Goal: Task Accomplishment & Management: Complete application form

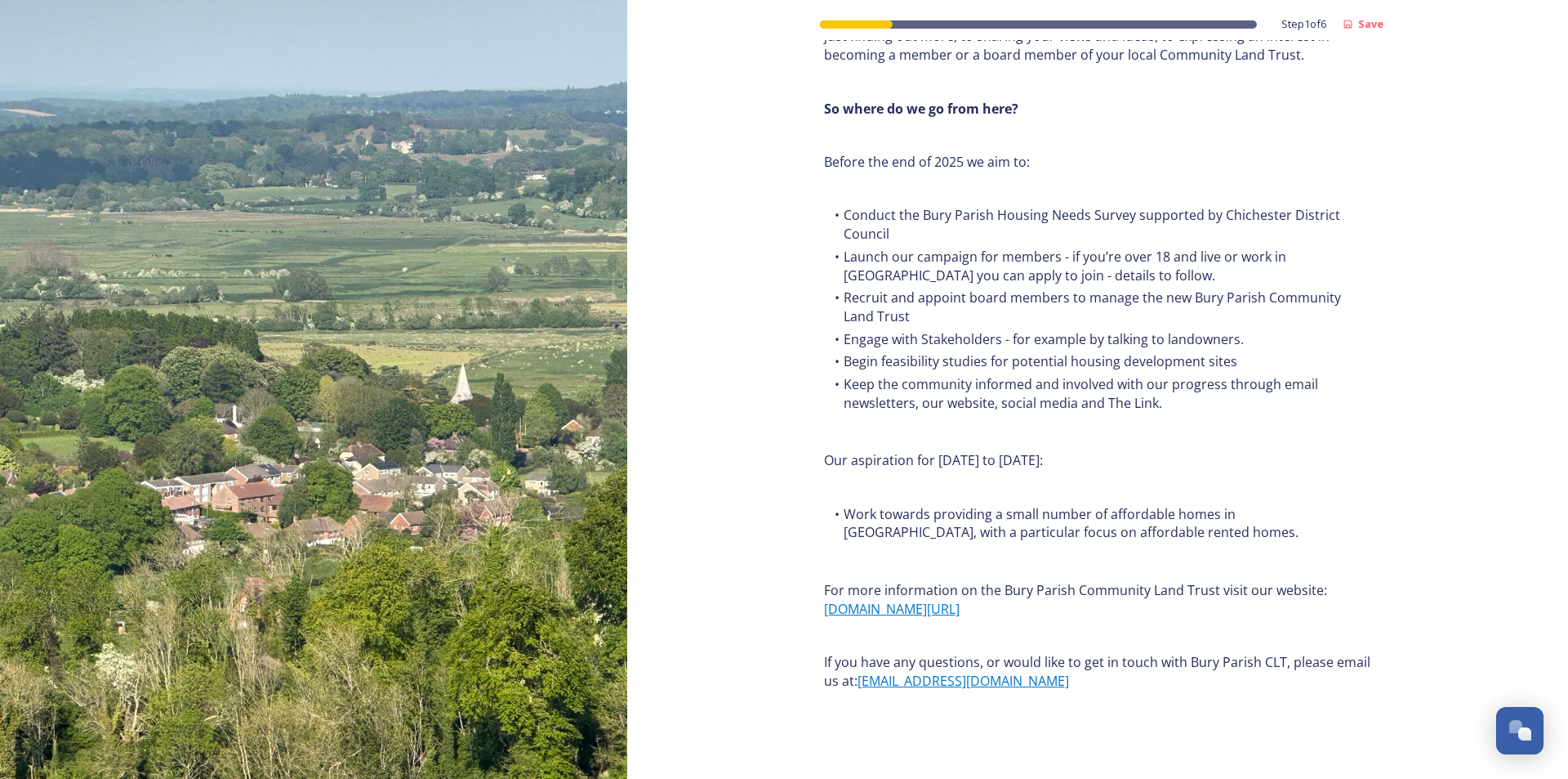
scroll to position [1806, 0]
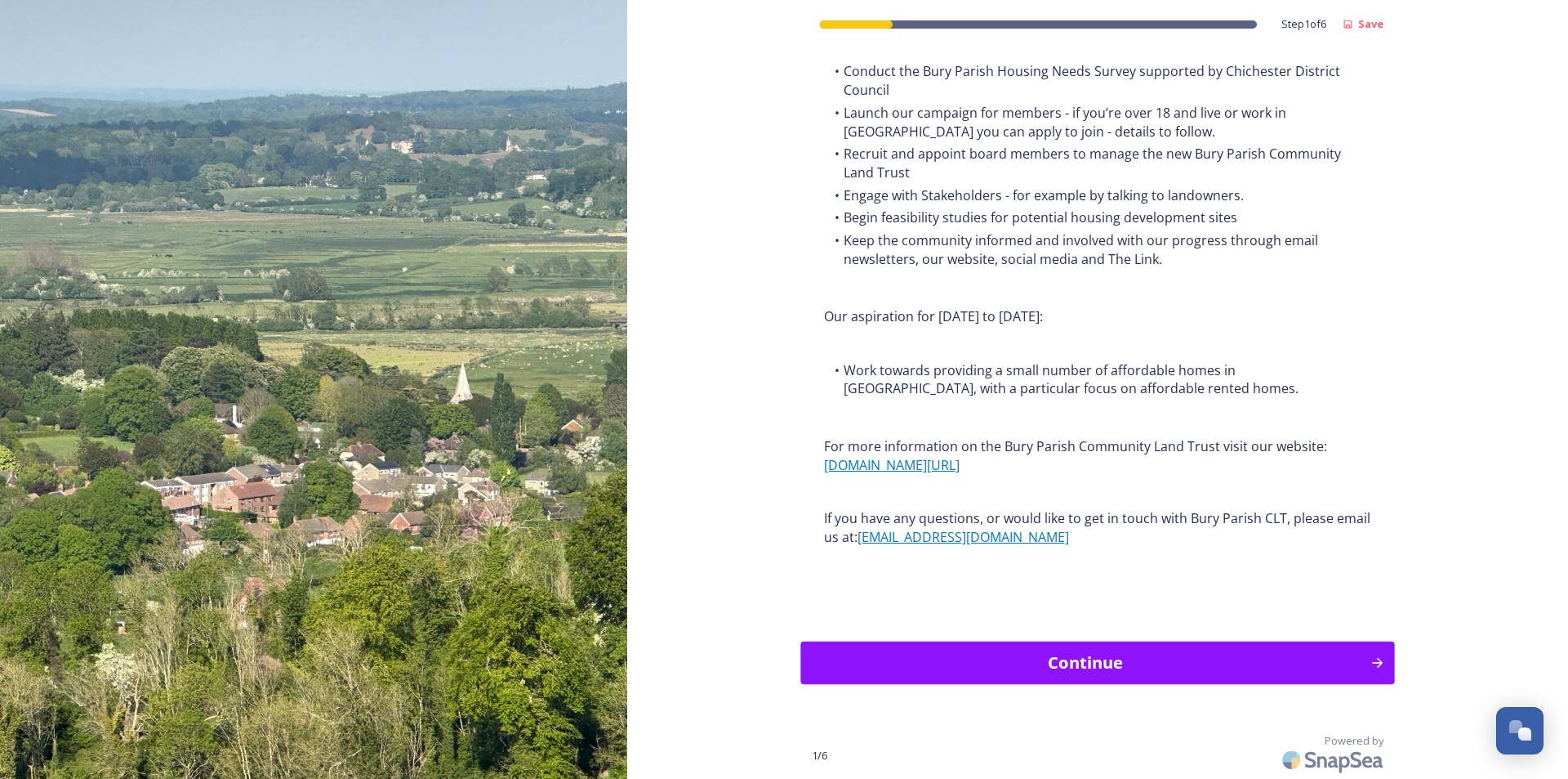
click at [1180, 666] on div "Continue" at bounding box center [1086, 663] width 552 height 25
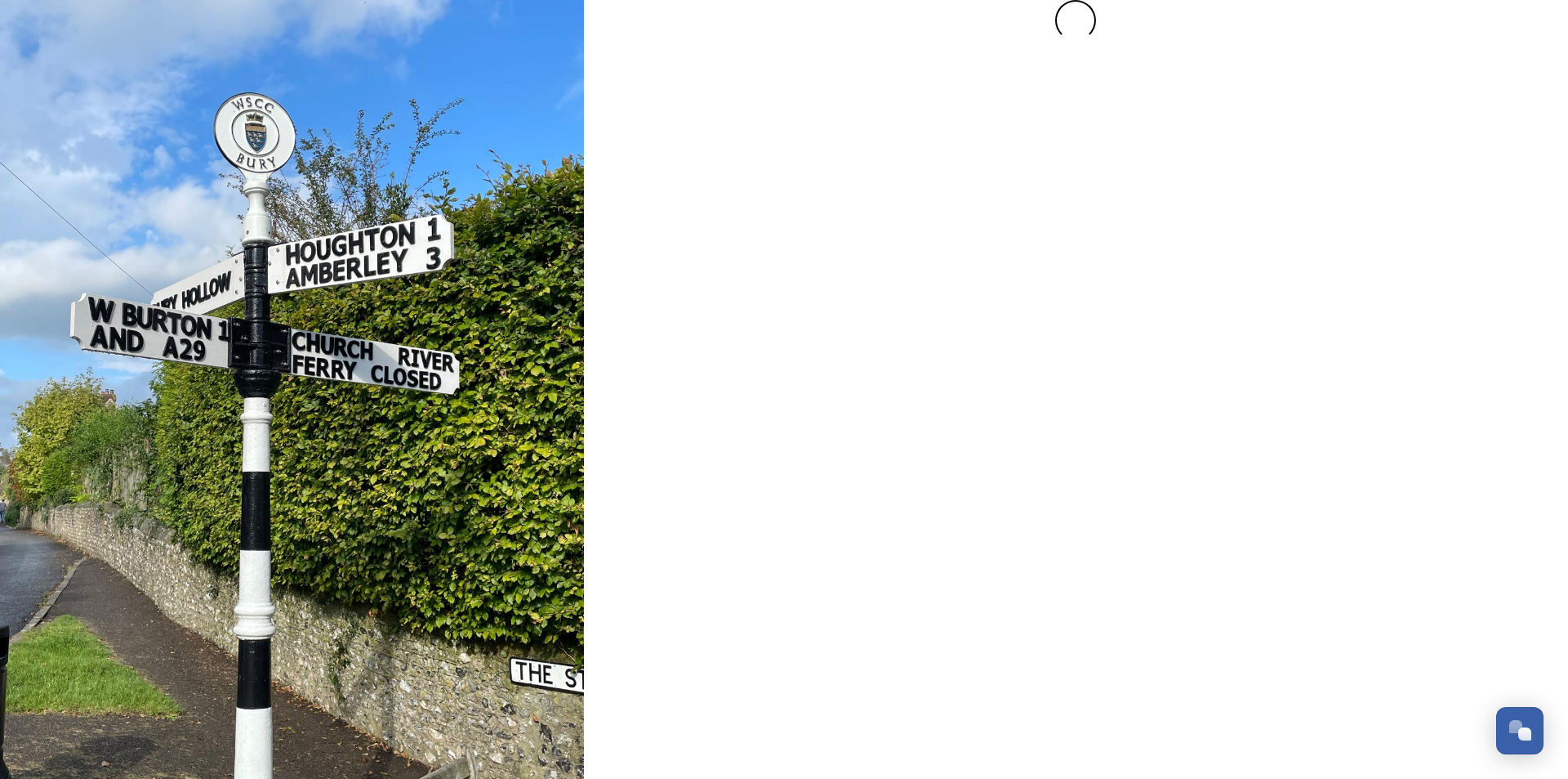
scroll to position [0, 0]
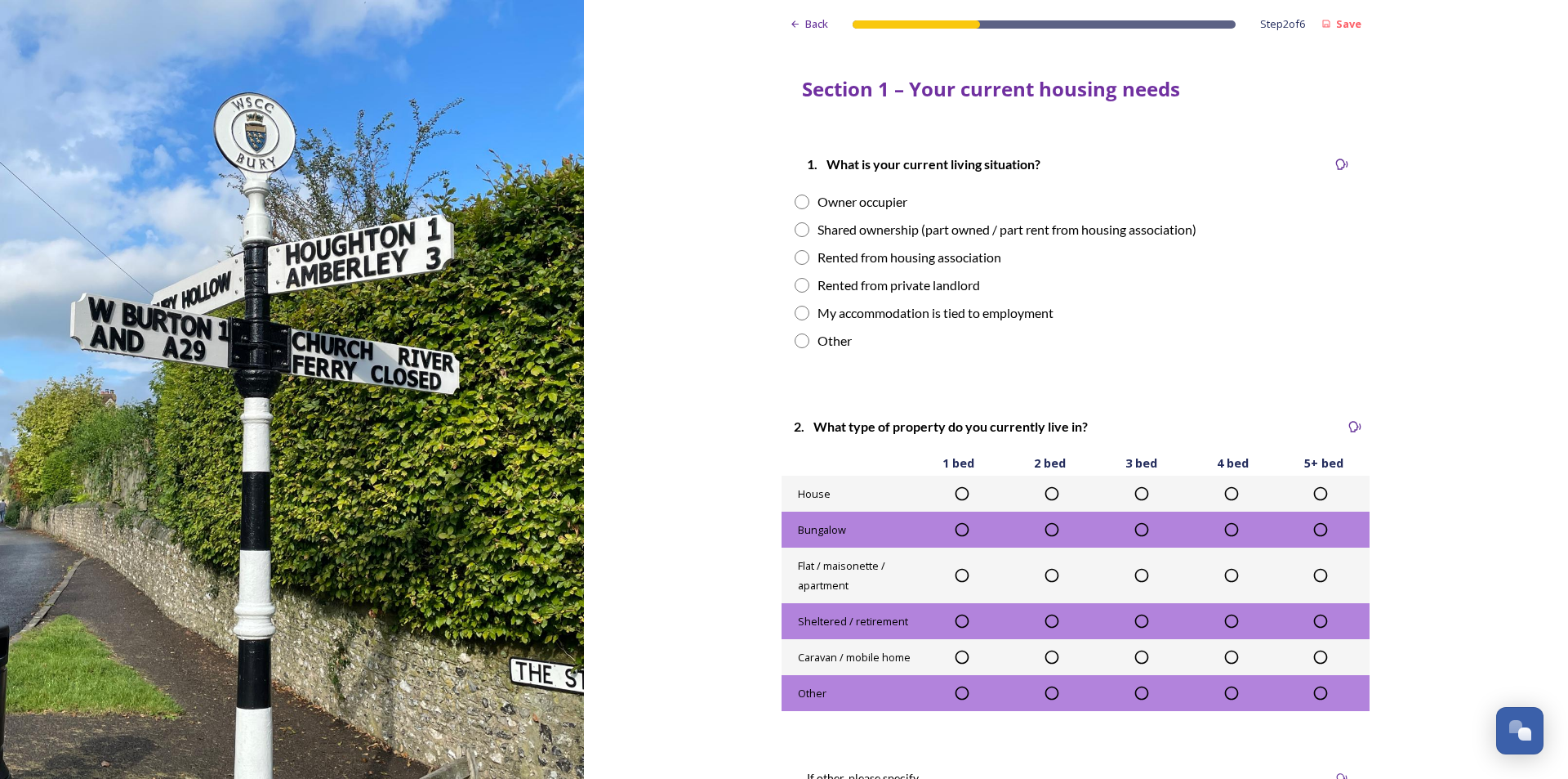
click at [798, 310] on input "radio" at bounding box center [802, 313] width 15 height 15
radio input "true"
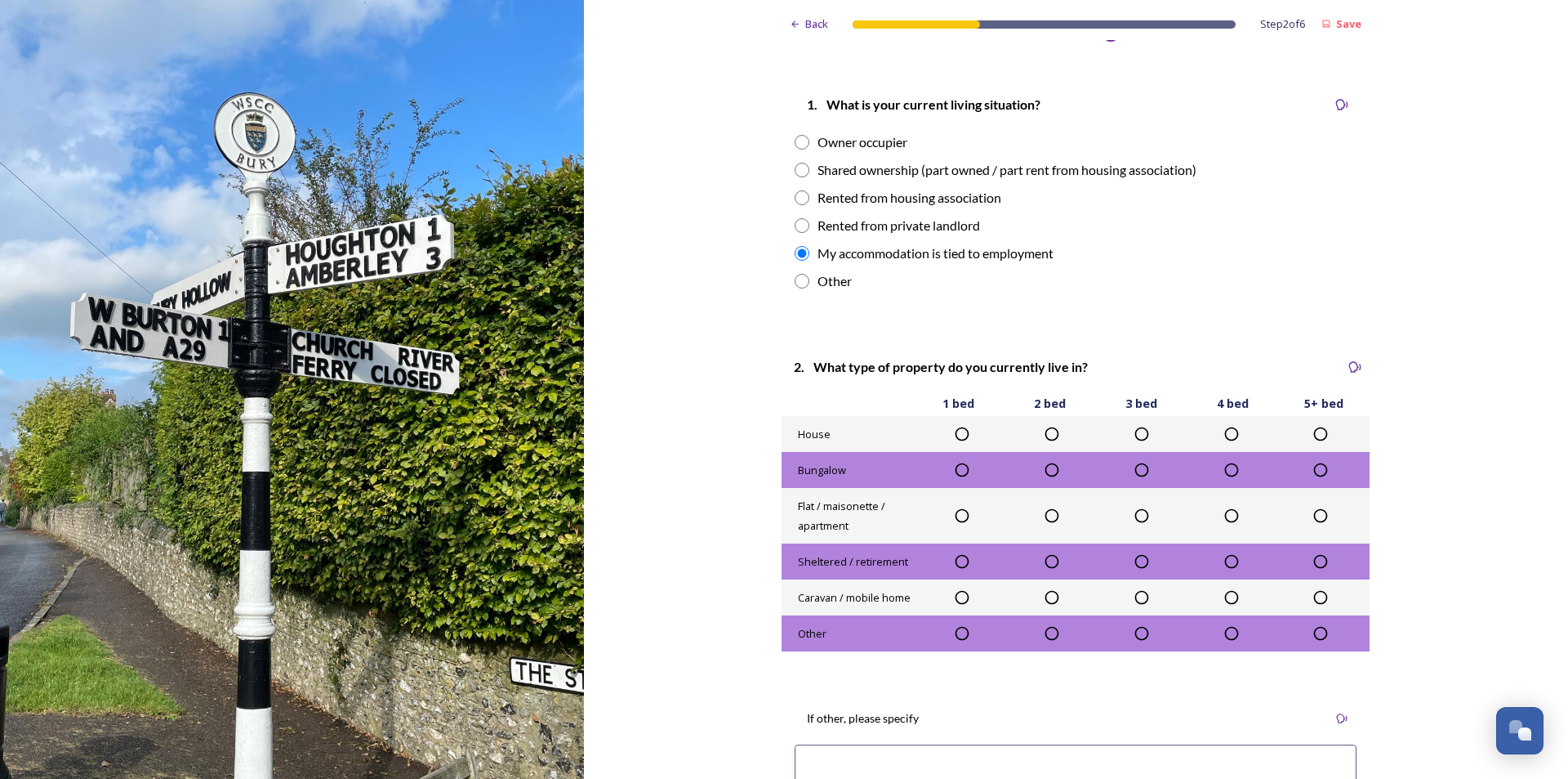
scroll to position [245, 0]
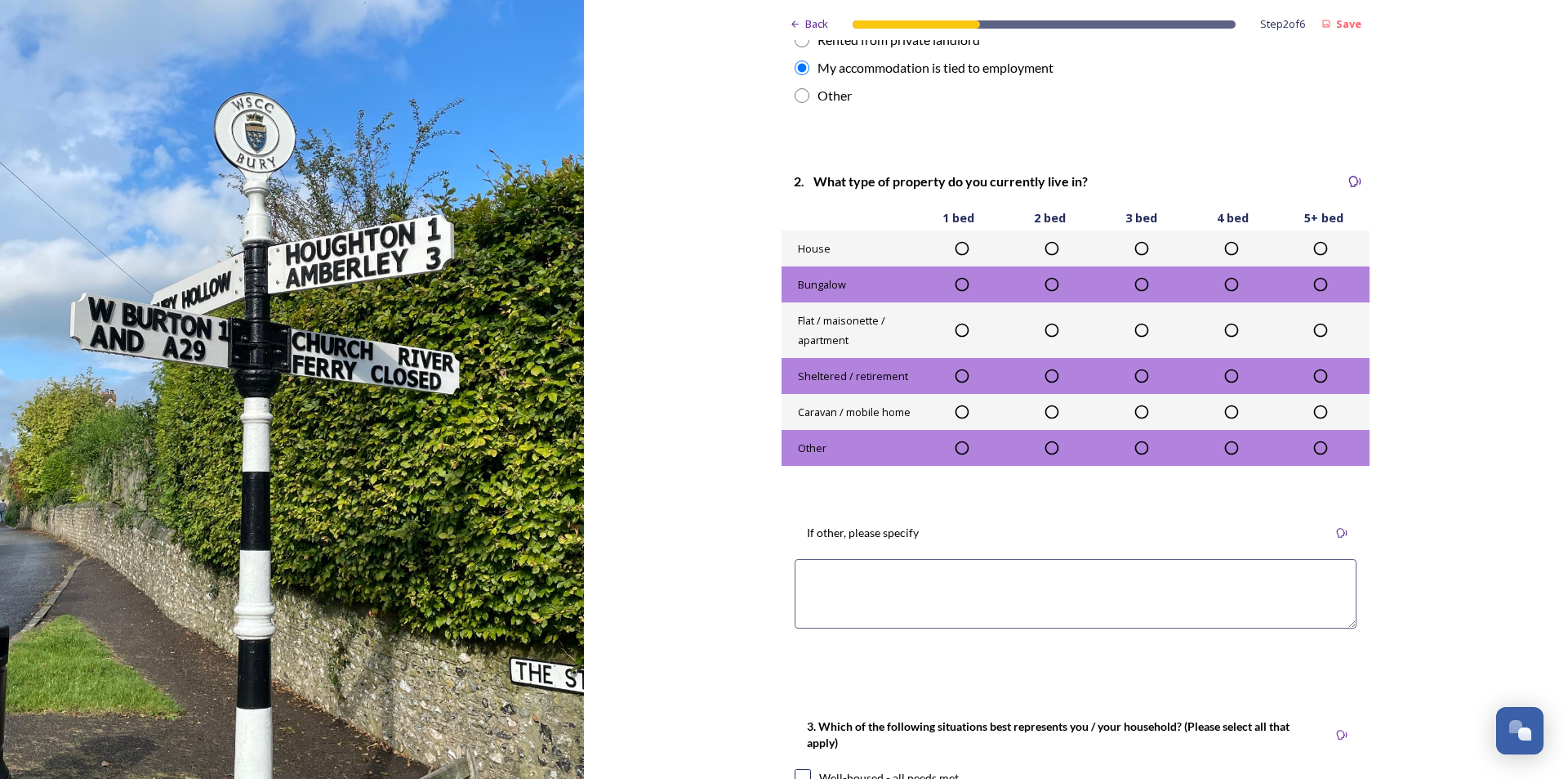
click at [1226, 249] on icon at bounding box center [1231, 248] width 17 height 17
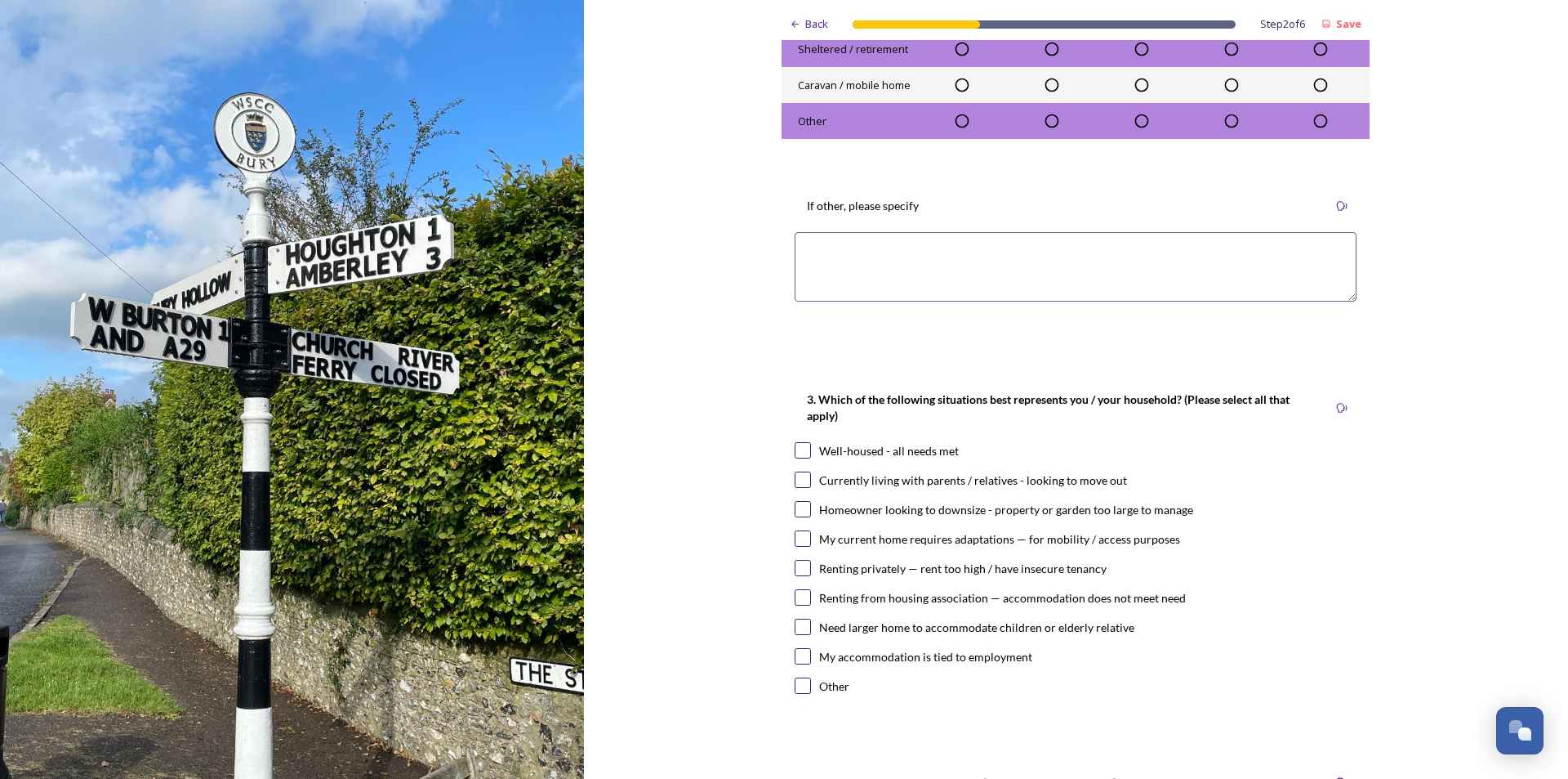
drag, startPoint x: 797, startPoint y: 658, endPoint x: 921, endPoint y: 676, distance: 125.3
click at [797, 657] on input "checkbox" at bounding box center [803, 656] width 17 height 17
checkbox input "true"
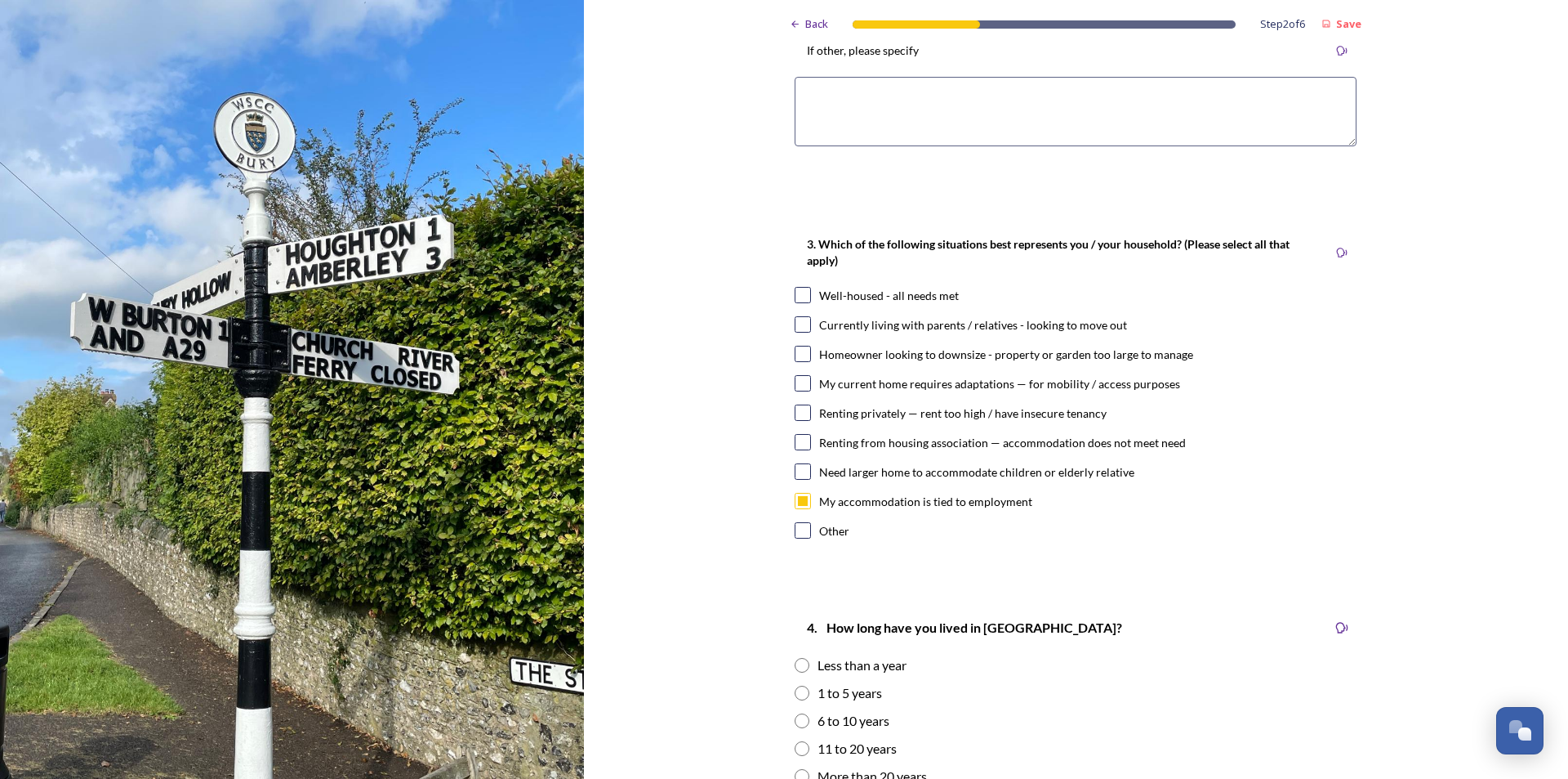
scroll to position [899, 0]
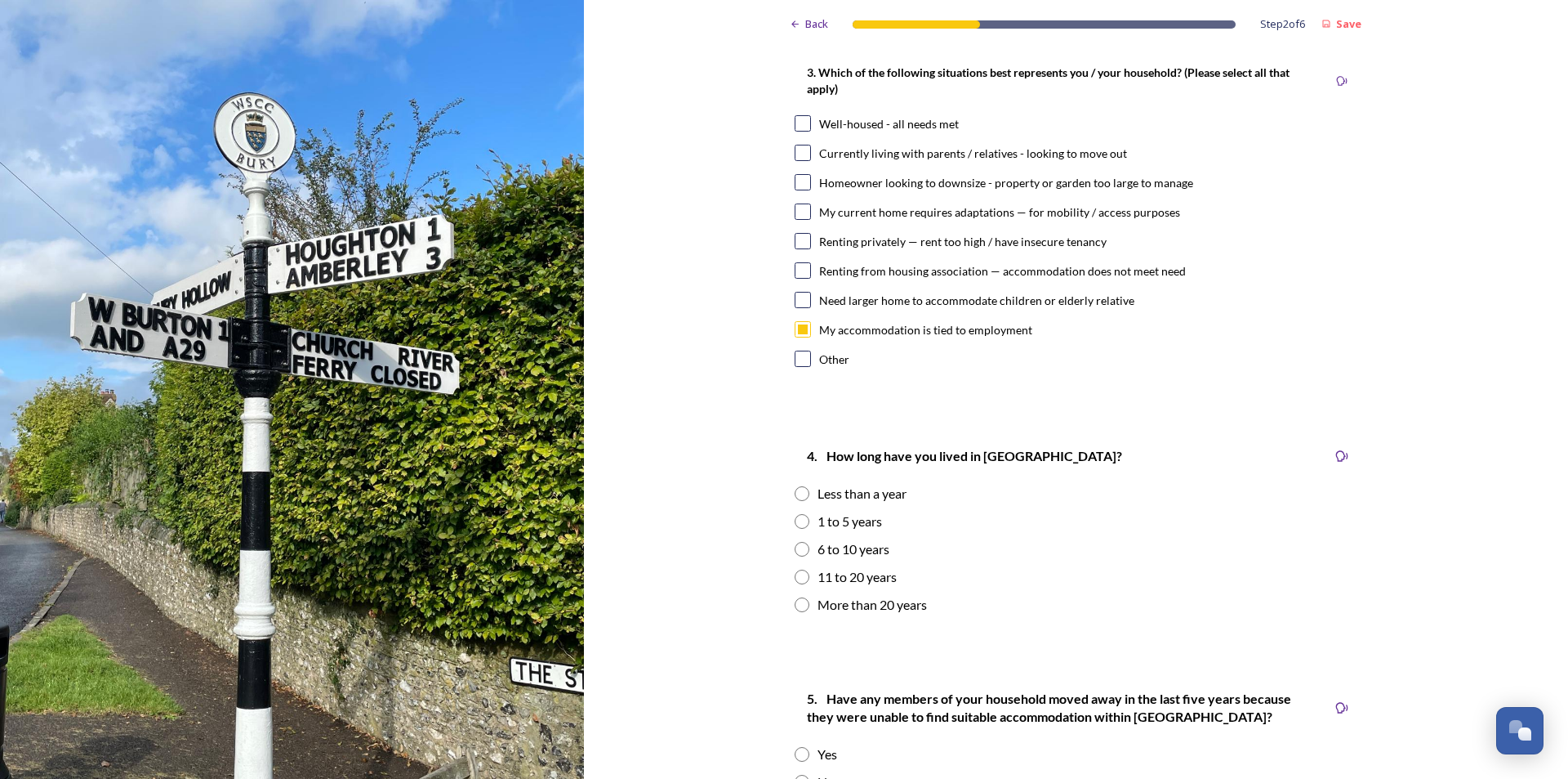
click at [796, 547] on input "radio" at bounding box center [802, 549] width 15 height 15
radio input "true"
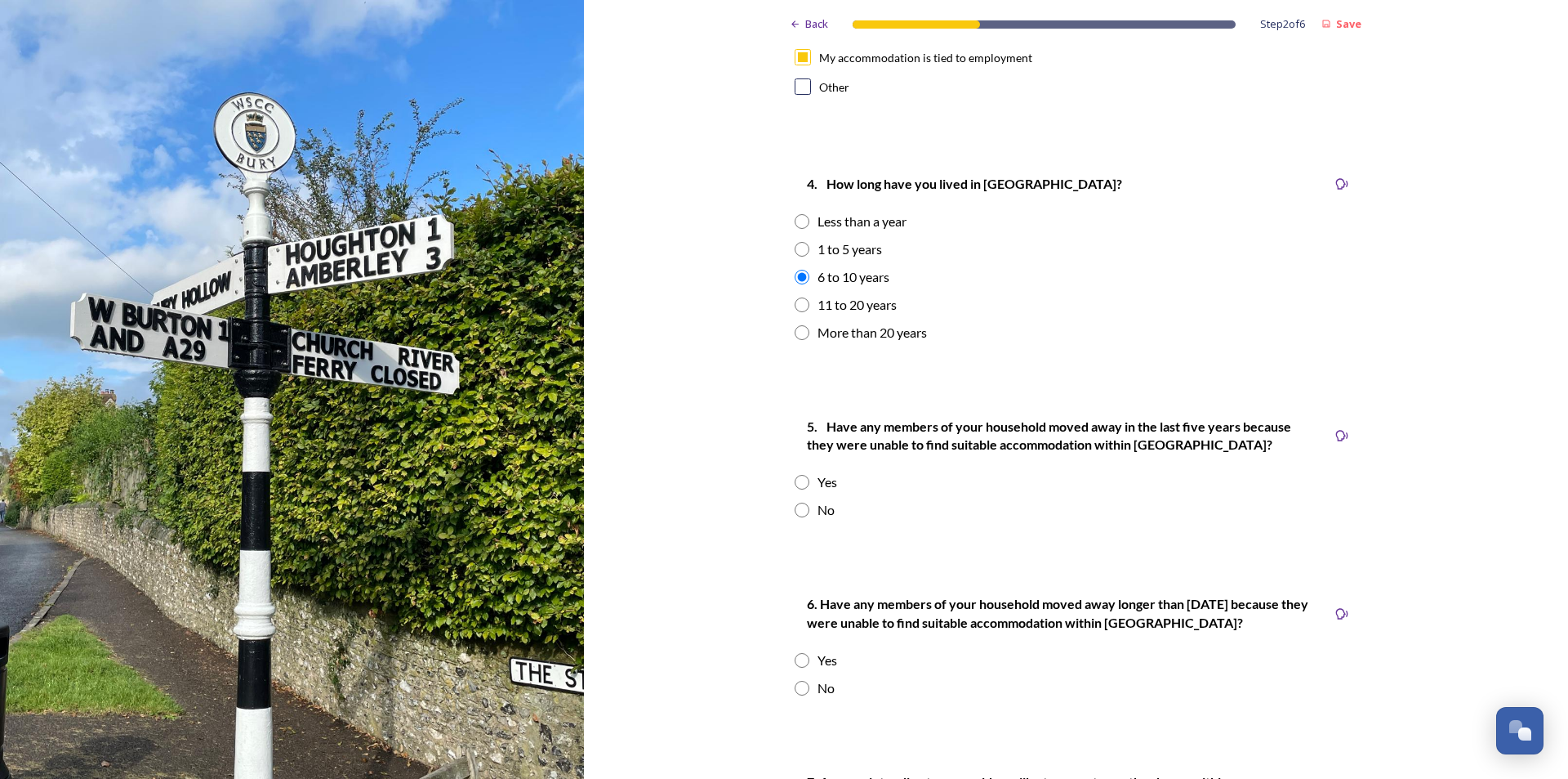
scroll to position [1225, 0]
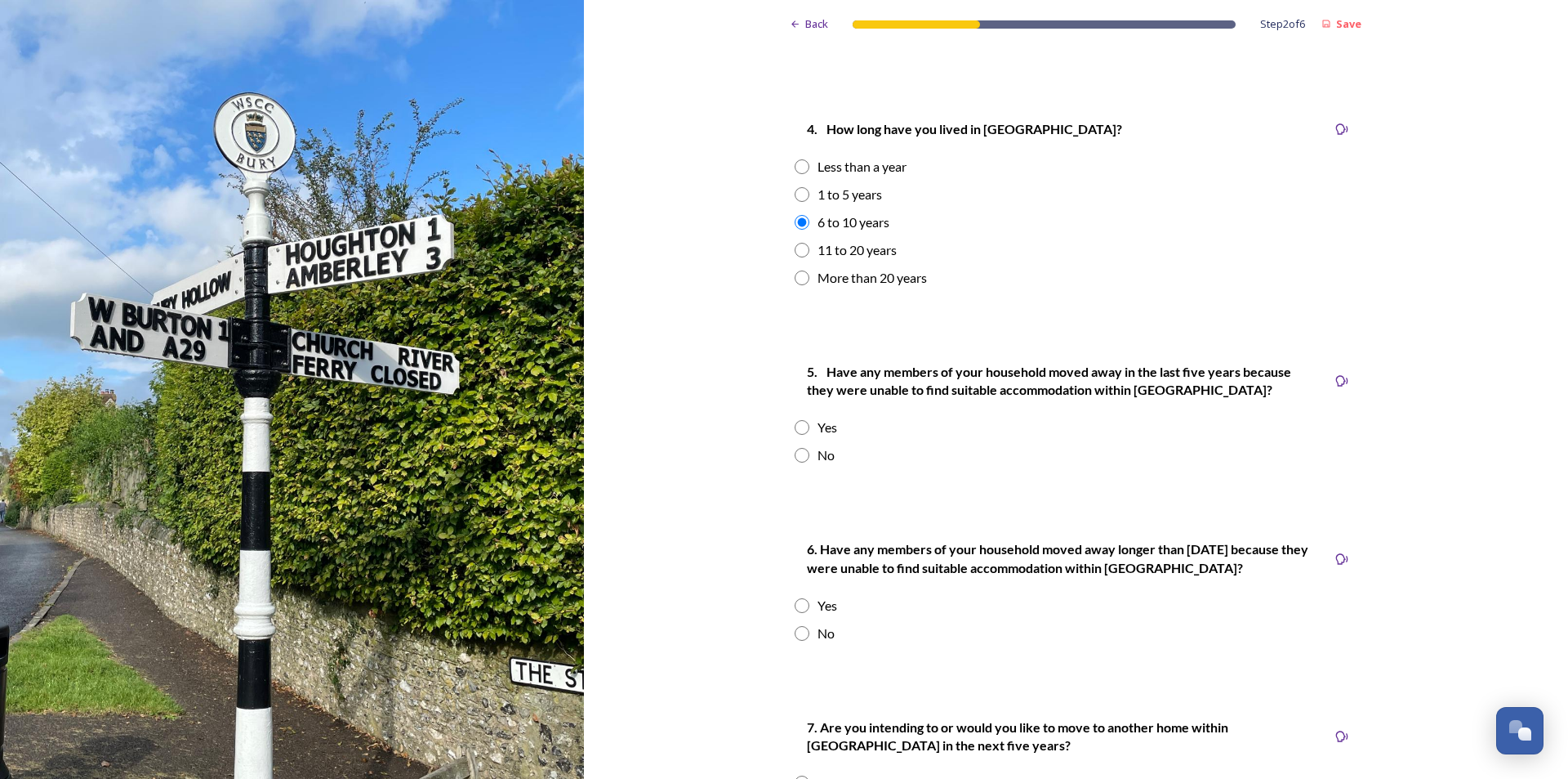
click at [794, 454] on input "radio" at bounding box center [802, 455] width 15 height 15
radio input "true"
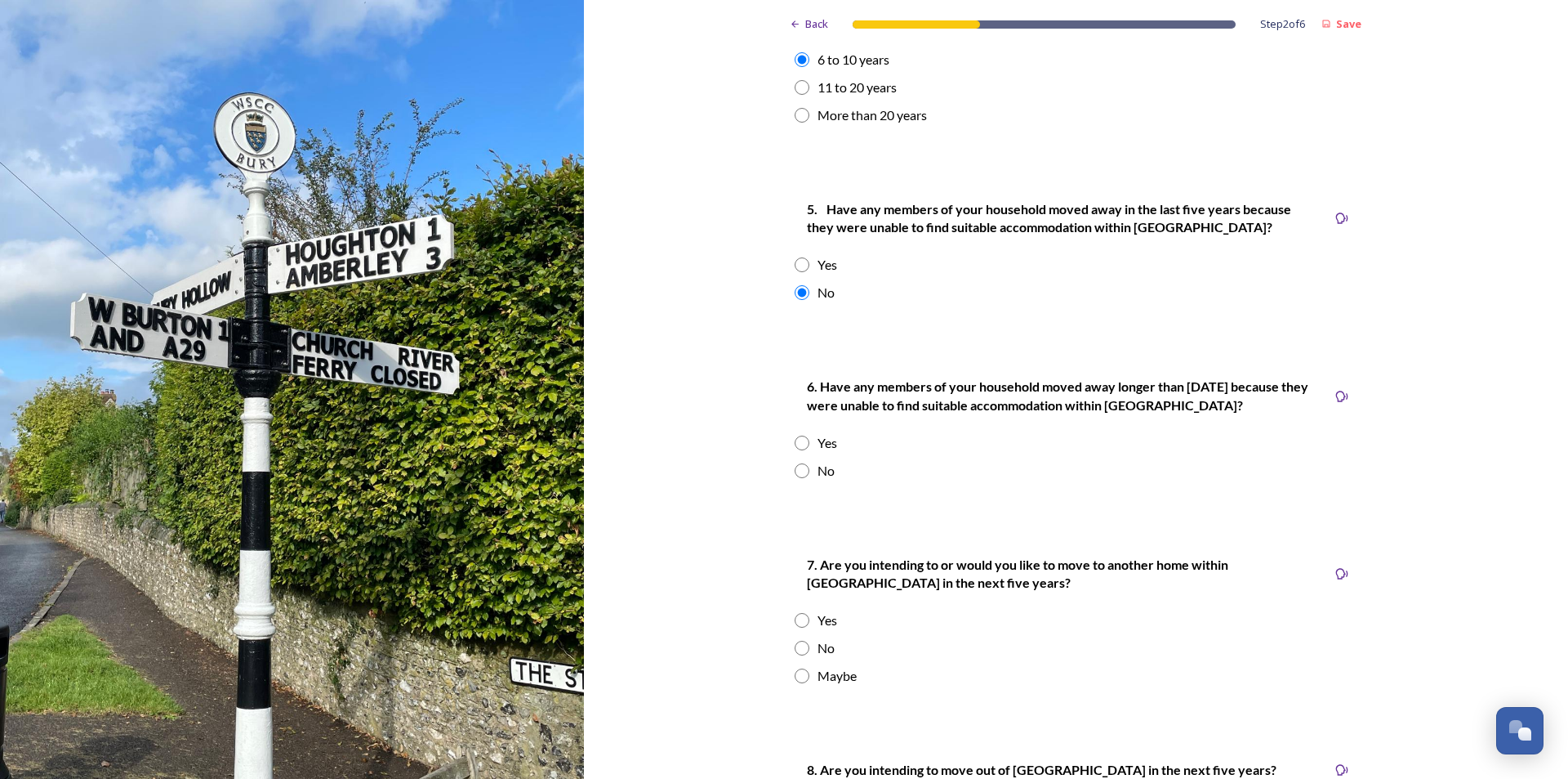
scroll to position [1389, 0]
click at [795, 474] on input "radio" at bounding box center [802, 470] width 15 height 15
radio input "true"
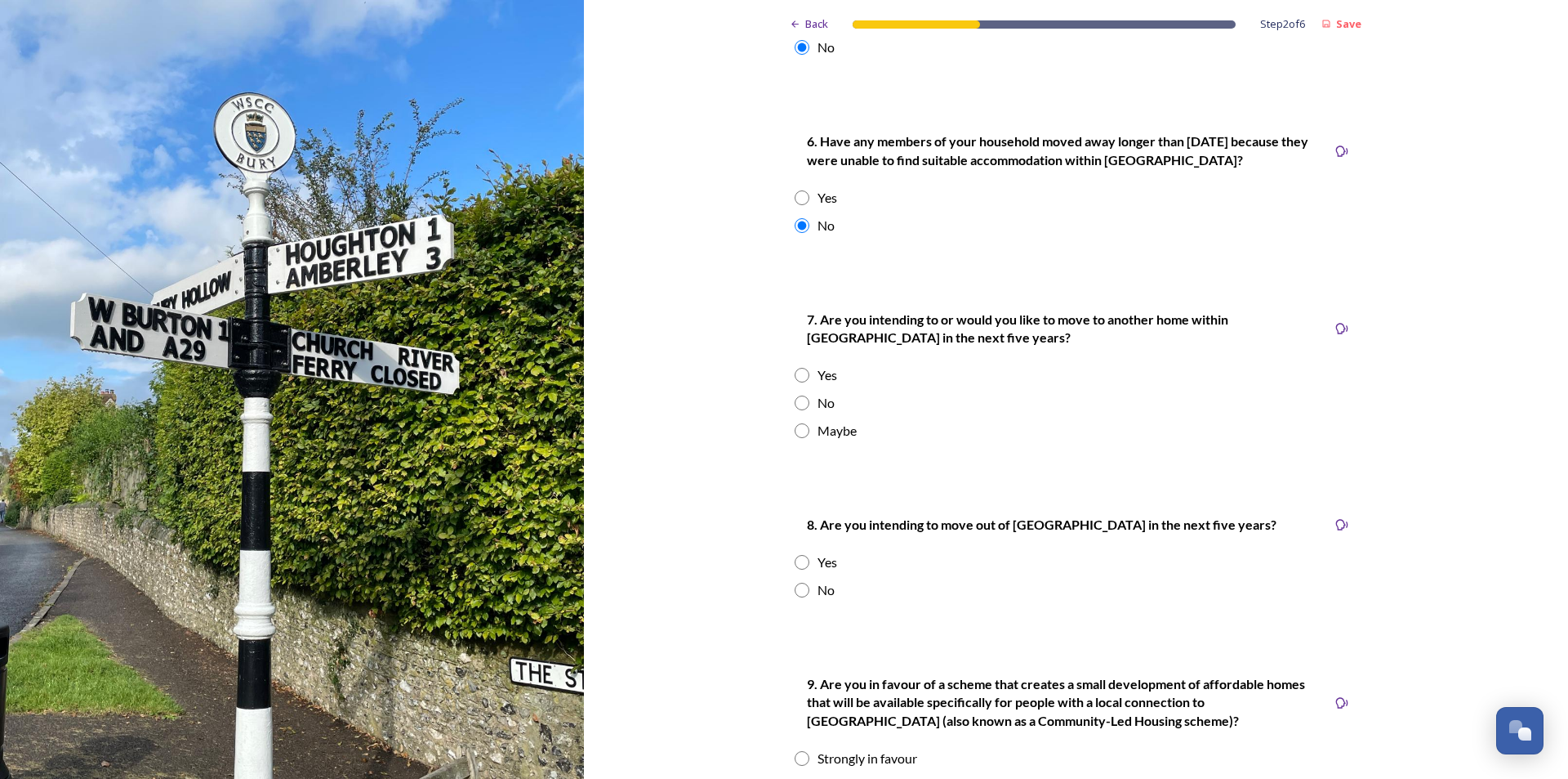
scroll to position [1634, 0]
click at [796, 403] on input "radio" at bounding box center [802, 402] width 15 height 15
radio input "true"
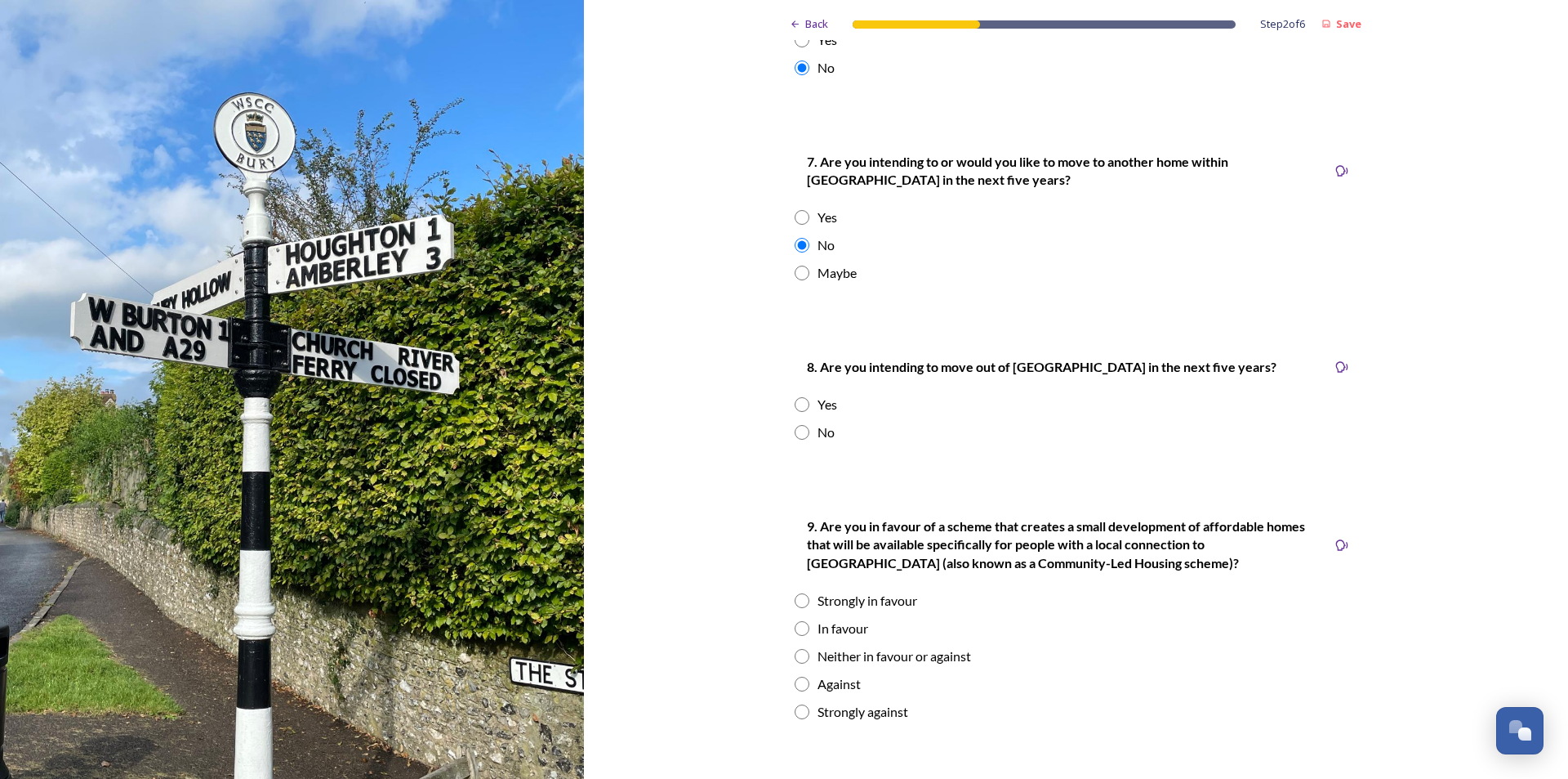
scroll to position [1797, 0]
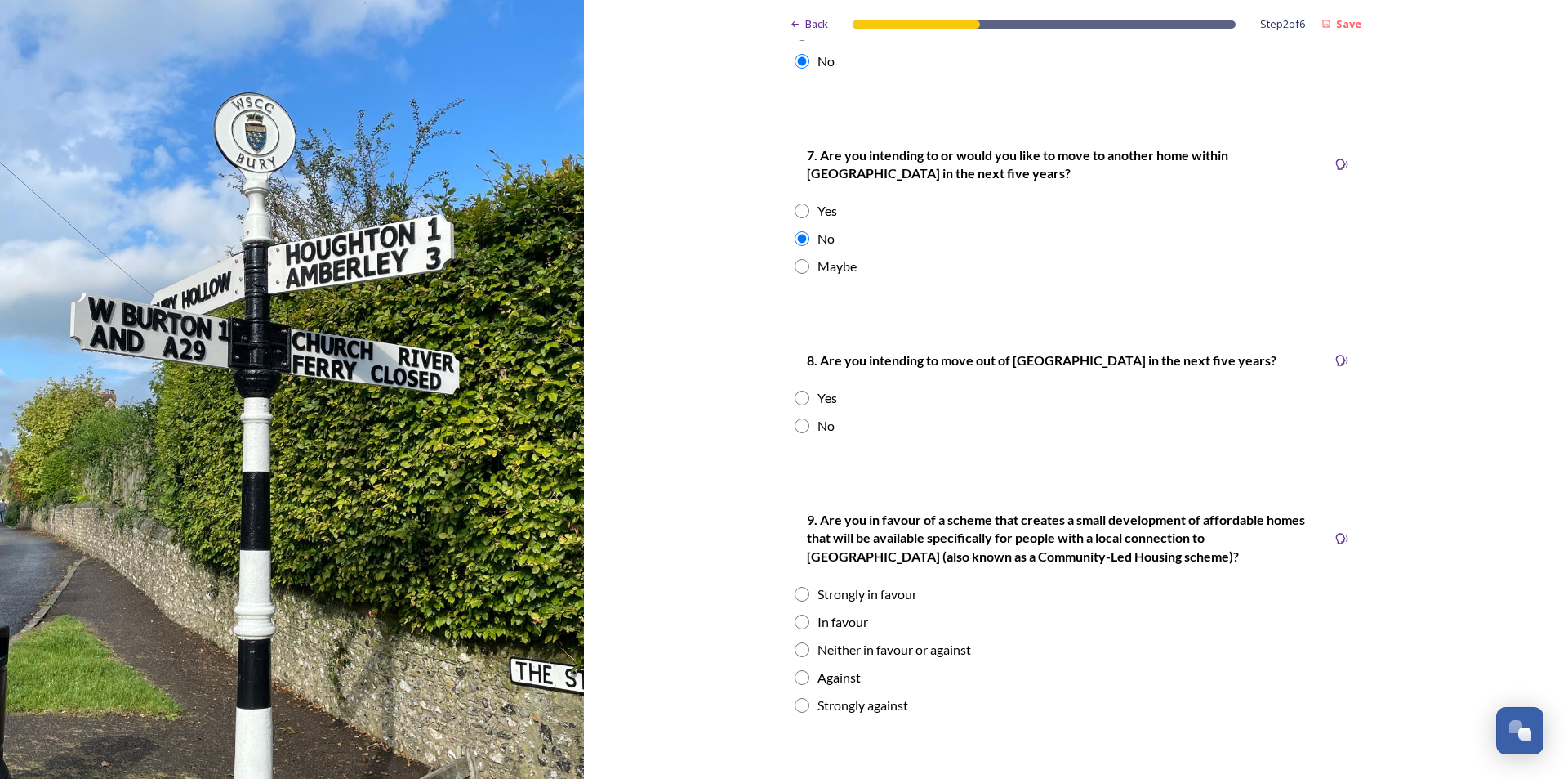
click at [799, 397] on input "radio" at bounding box center [802, 398] width 15 height 15
radio input "true"
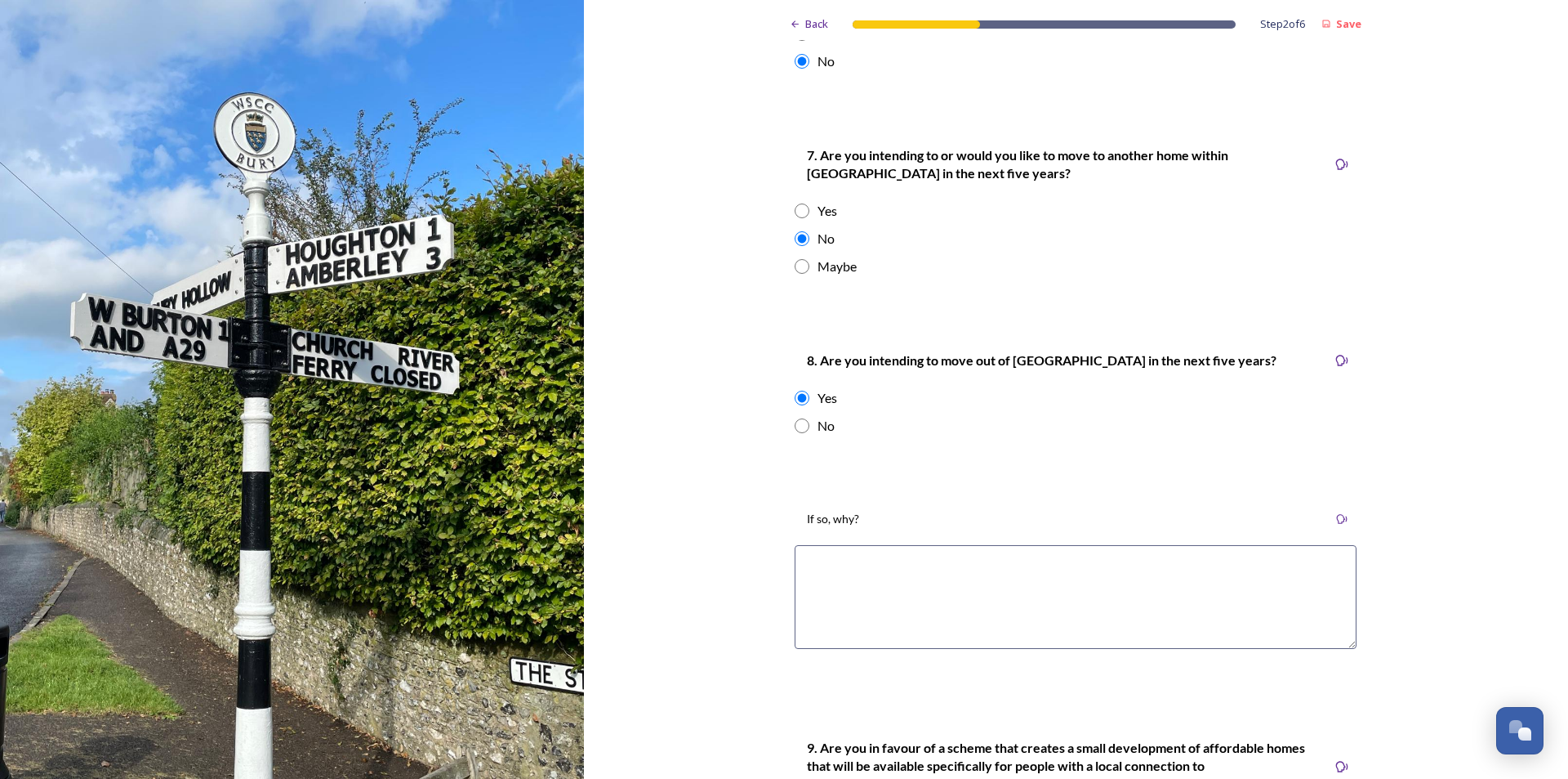
click at [822, 560] on textarea at bounding box center [1075, 596] width 562 height 103
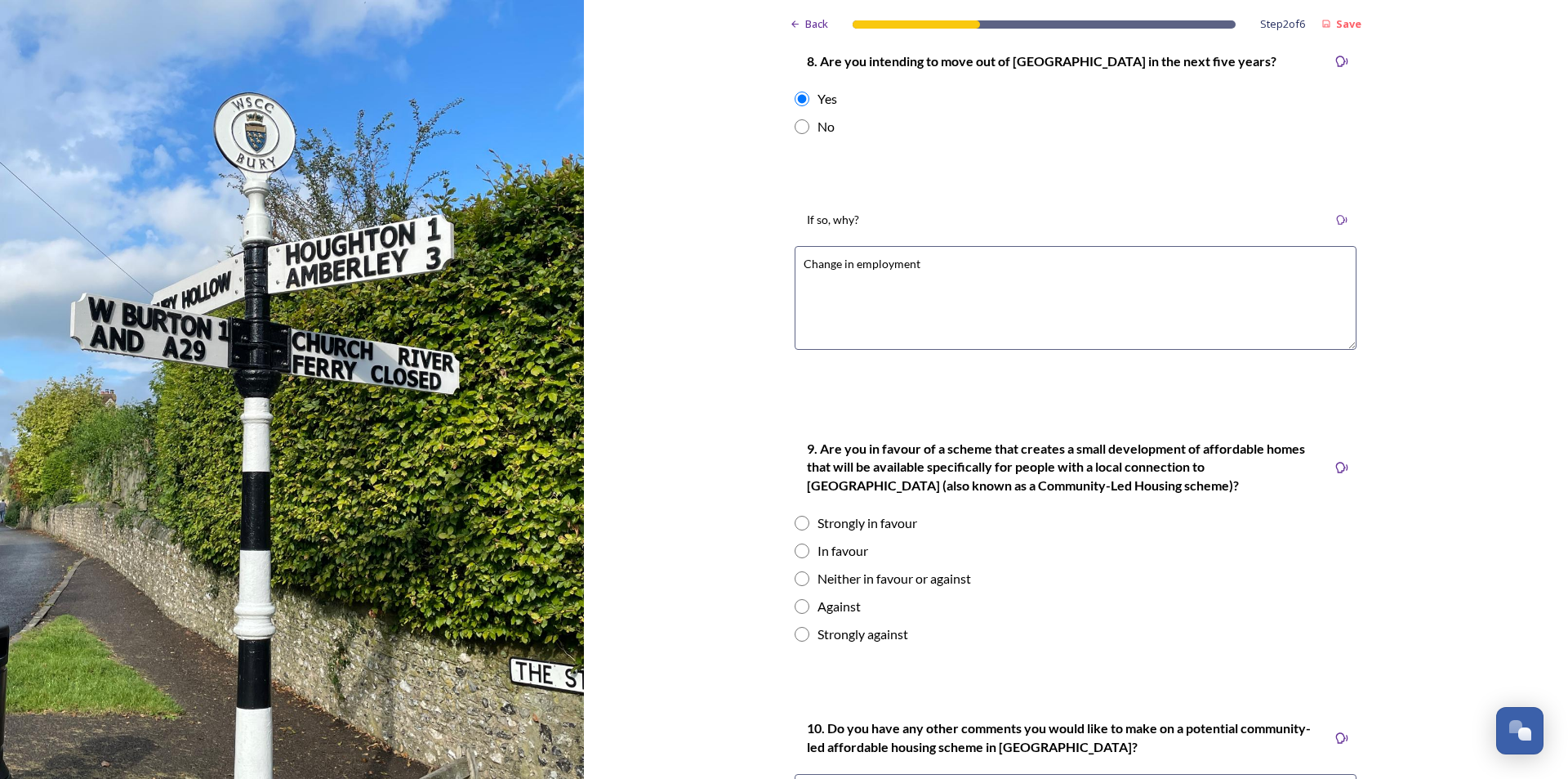
scroll to position [2287, 0]
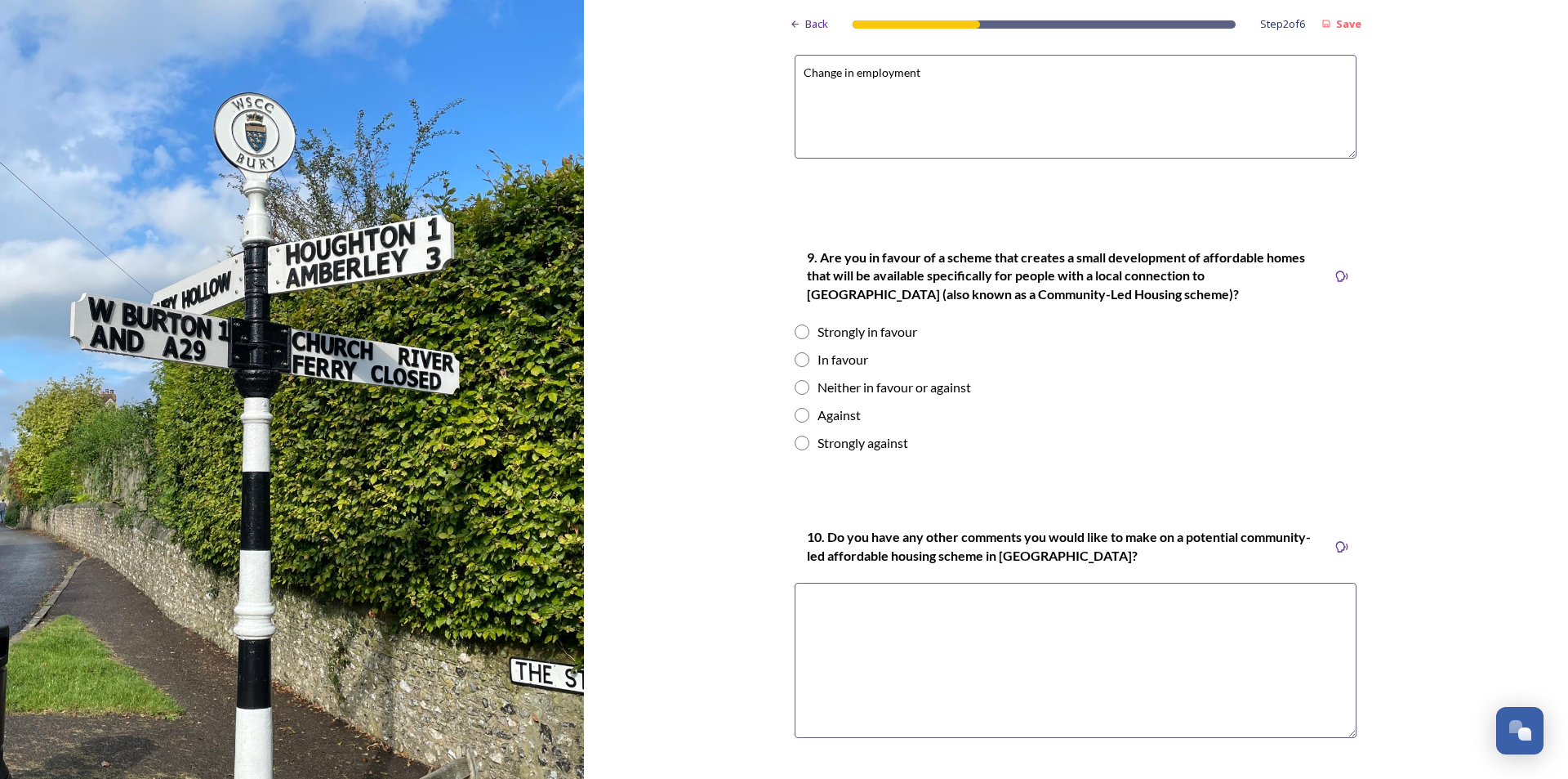
type textarea "Change in employment"
click at [794, 331] on input "radio" at bounding box center [802, 332] width 15 height 15
radio input "true"
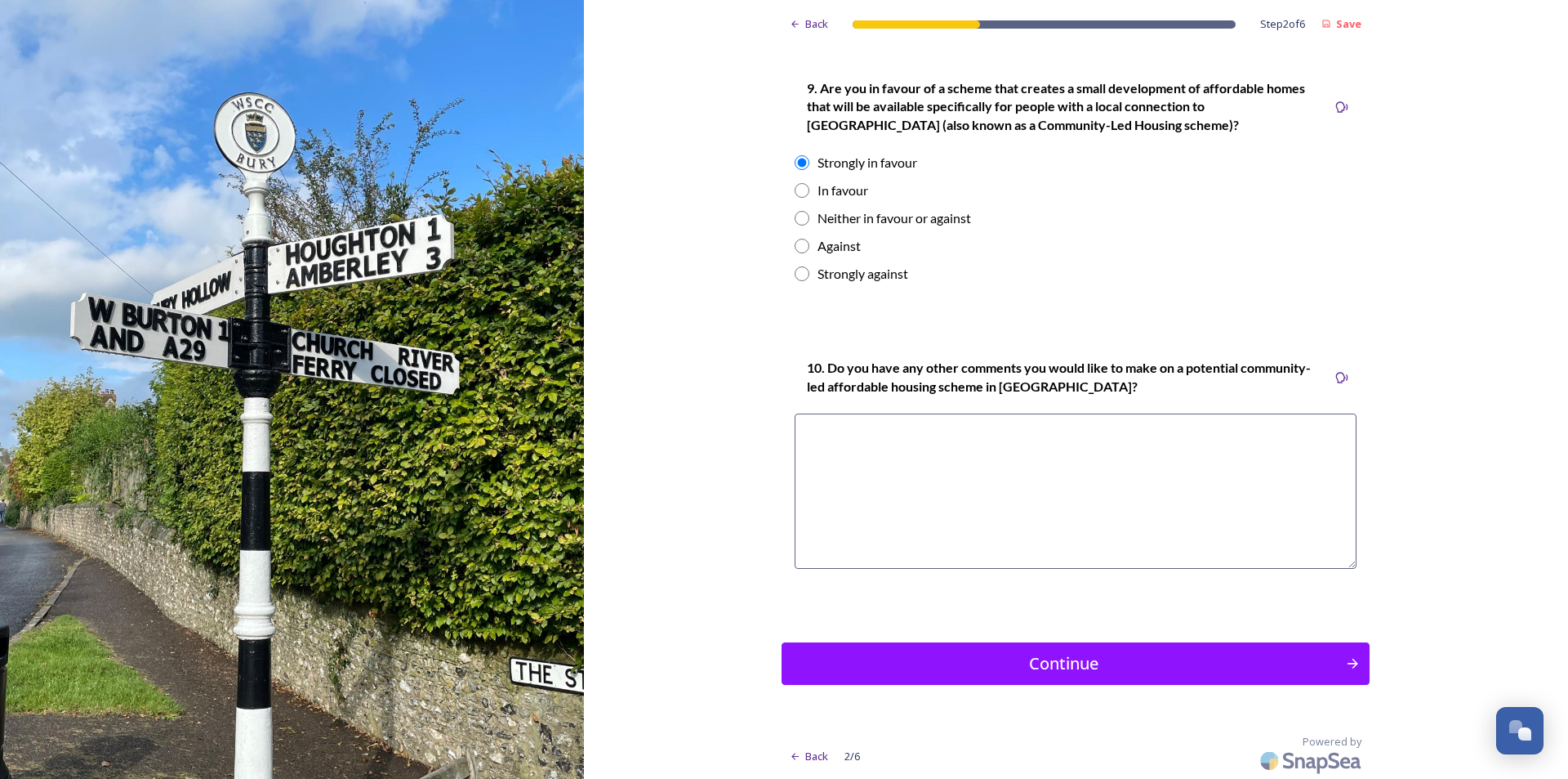
scroll to position [2458, 0]
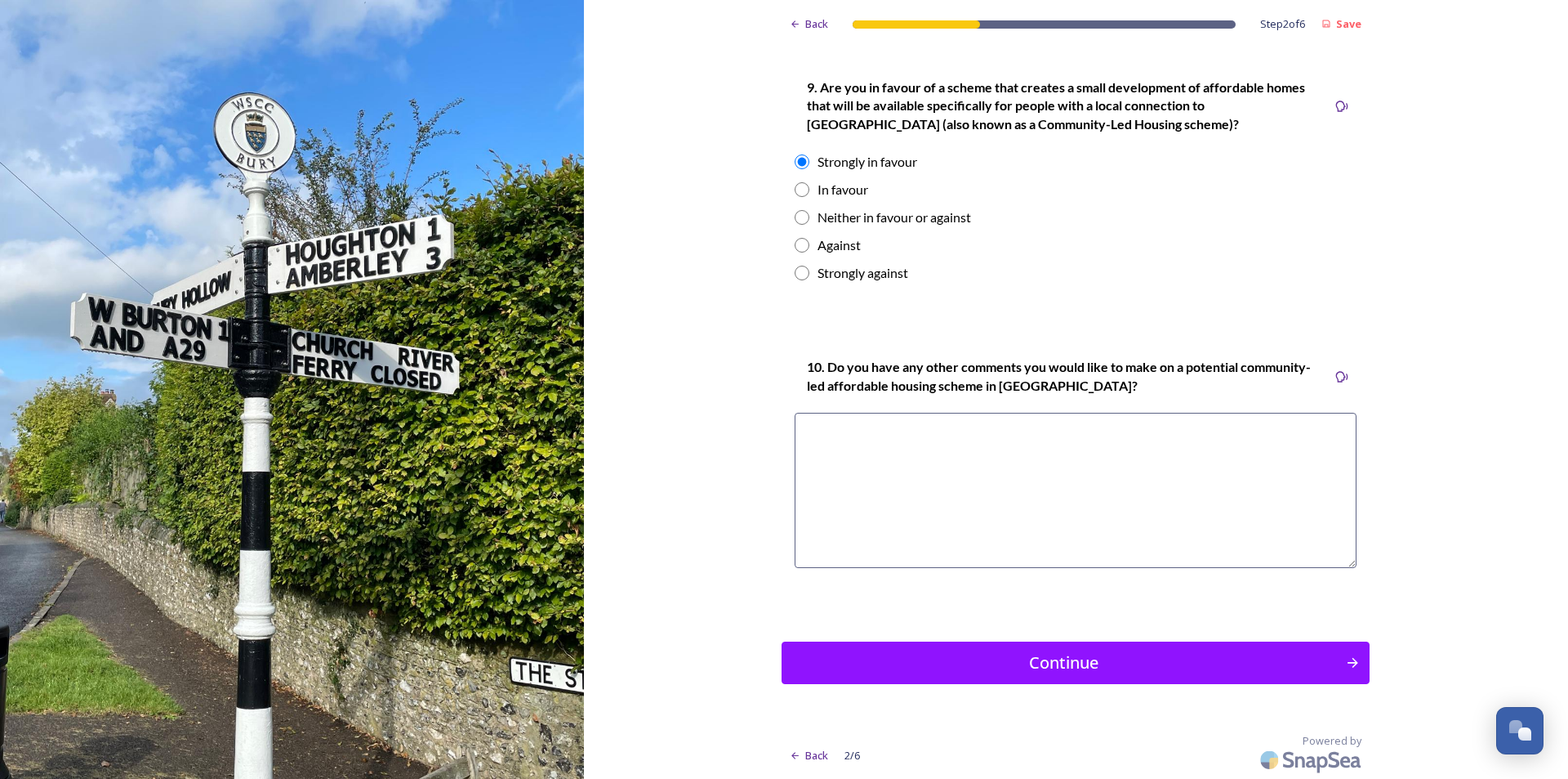
click at [818, 442] on textarea at bounding box center [1075, 490] width 562 height 156
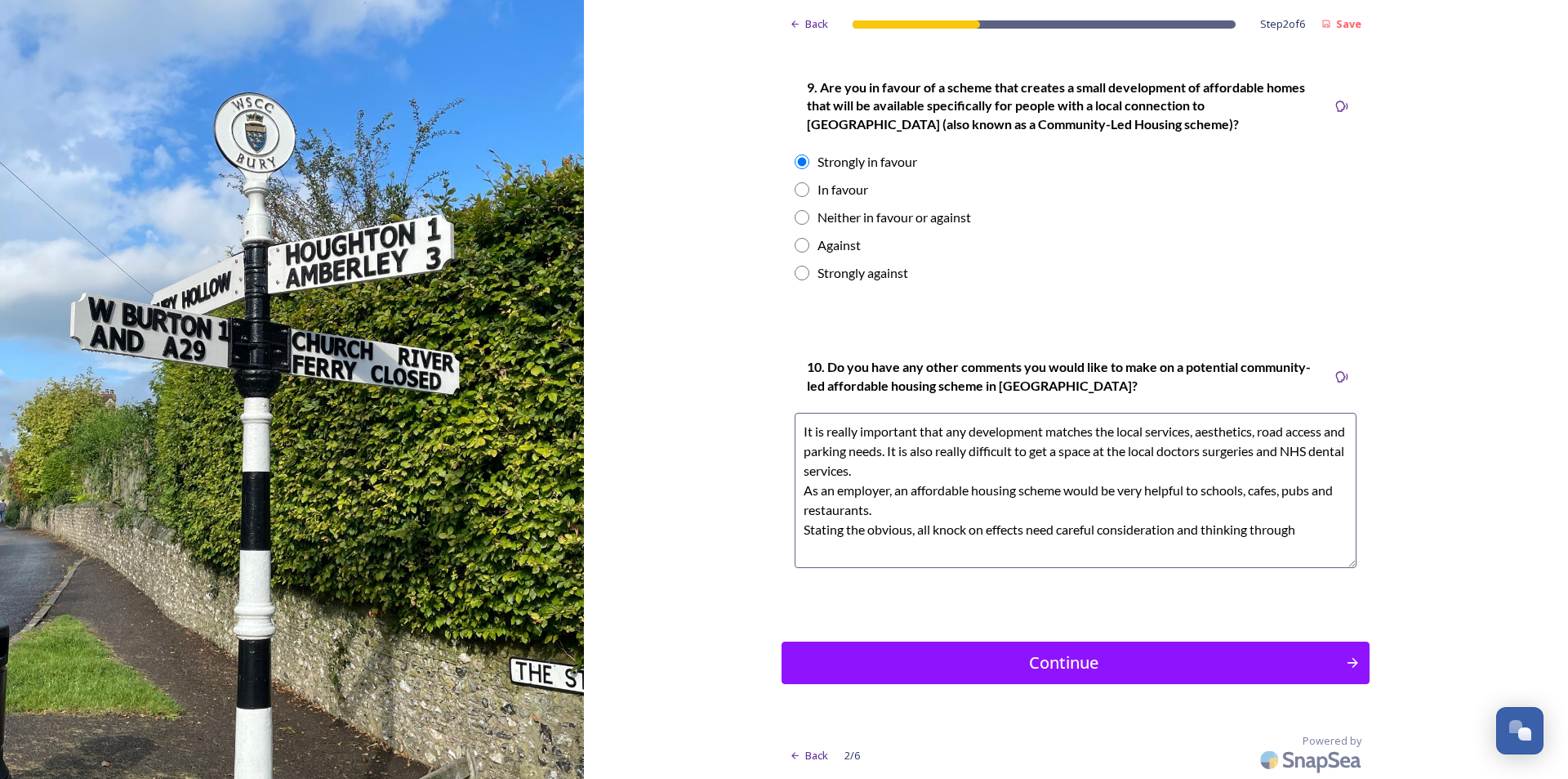
type textarea "It is really important that any development matches the local services, aesthet…"
click at [1038, 656] on div "Continue" at bounding box center [1063, 662] width 552 height 25
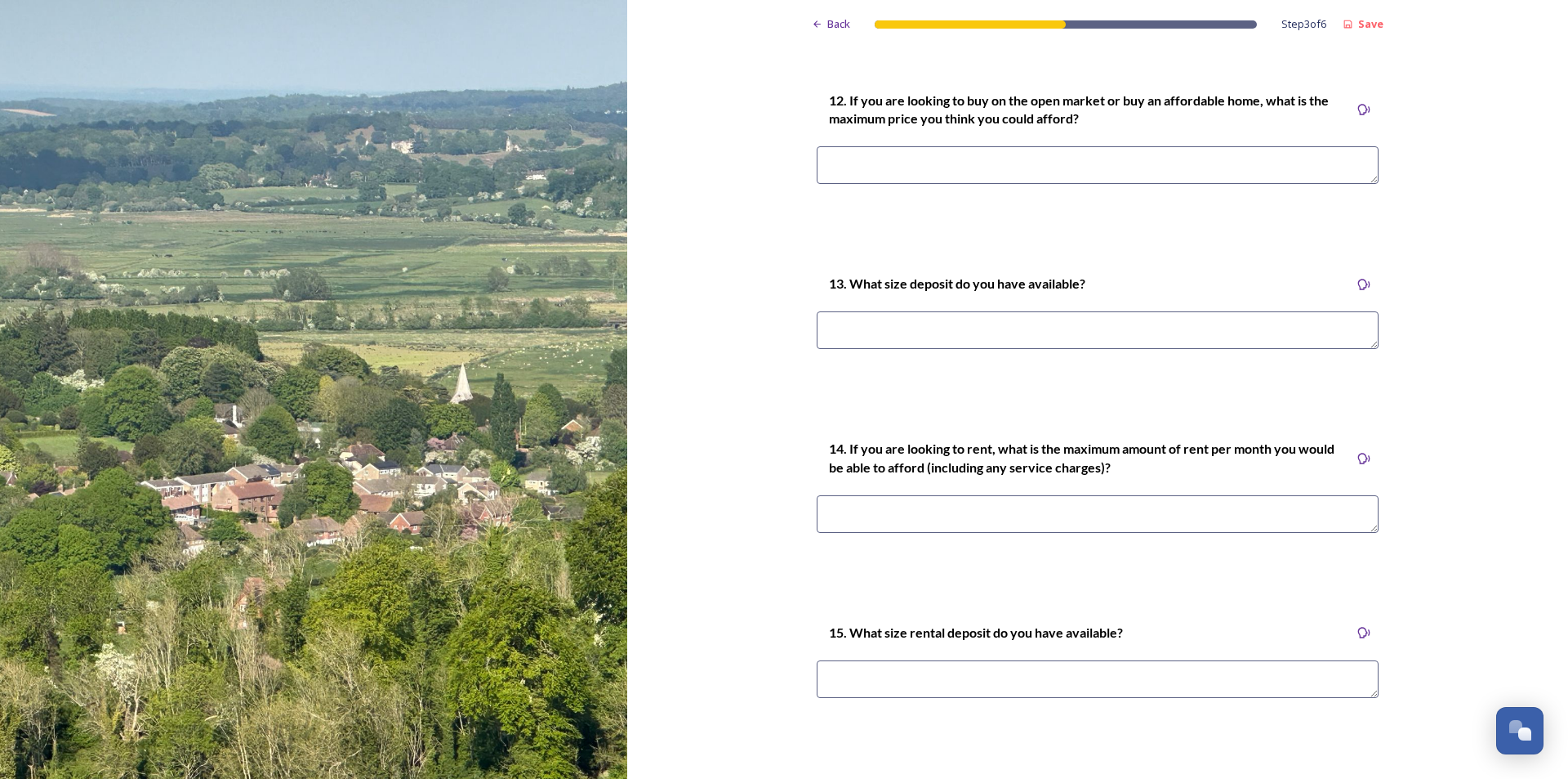
scroll to position [4673, 0]
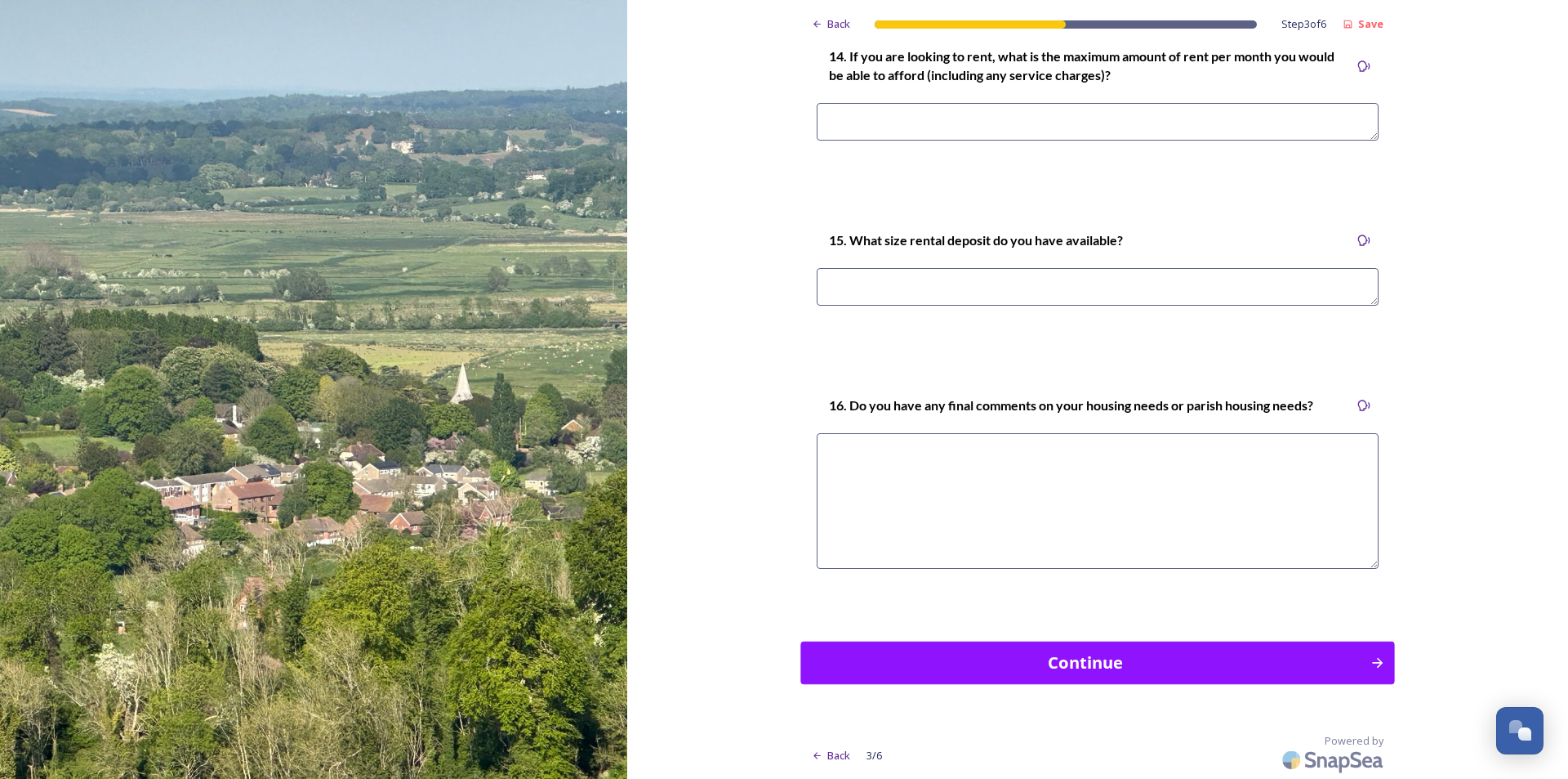
click at [1153, 658] on div "Continue" at bounding box center [1086, 663] width 552 height 25
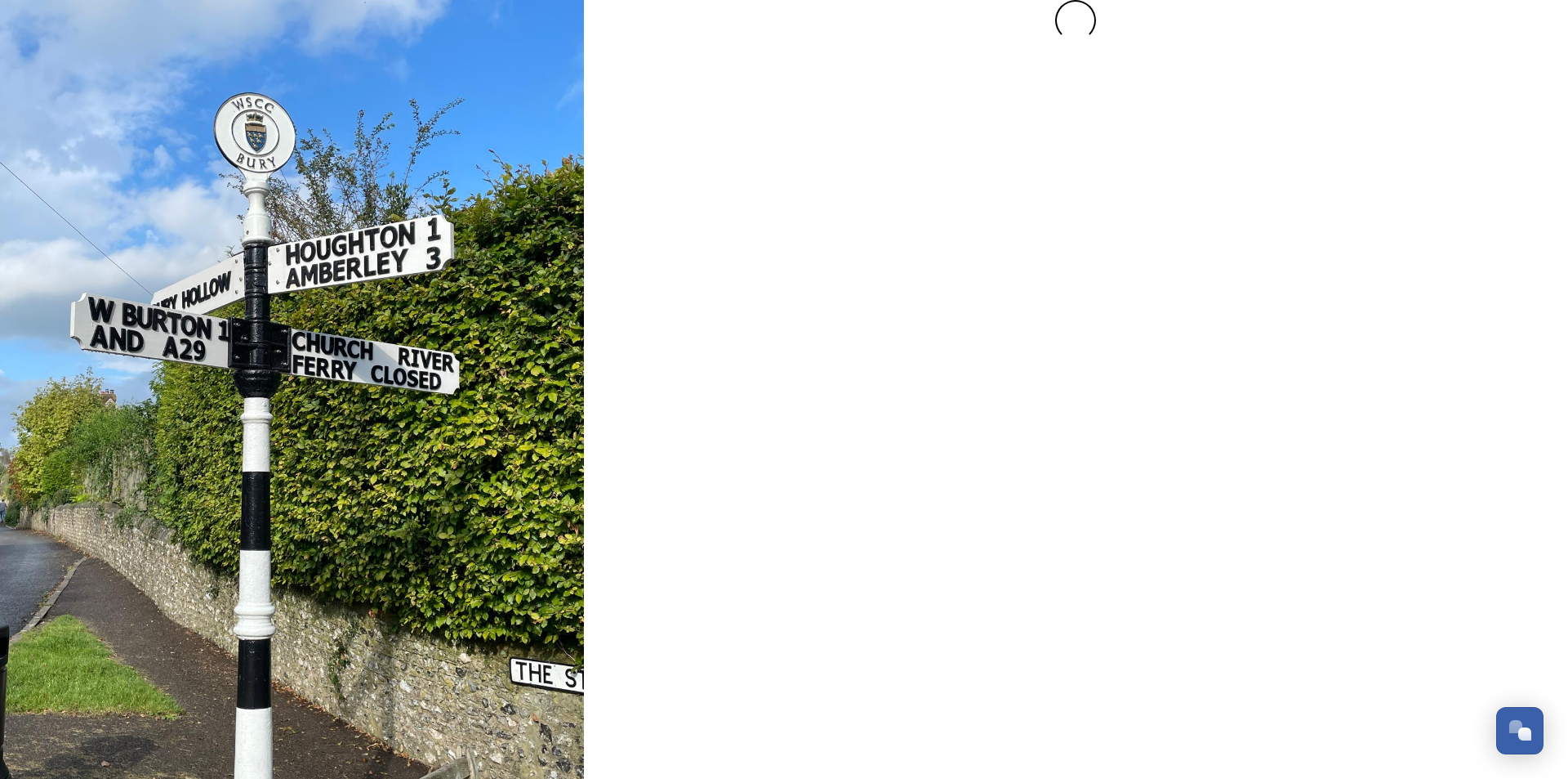
scroll to position [0, 0]
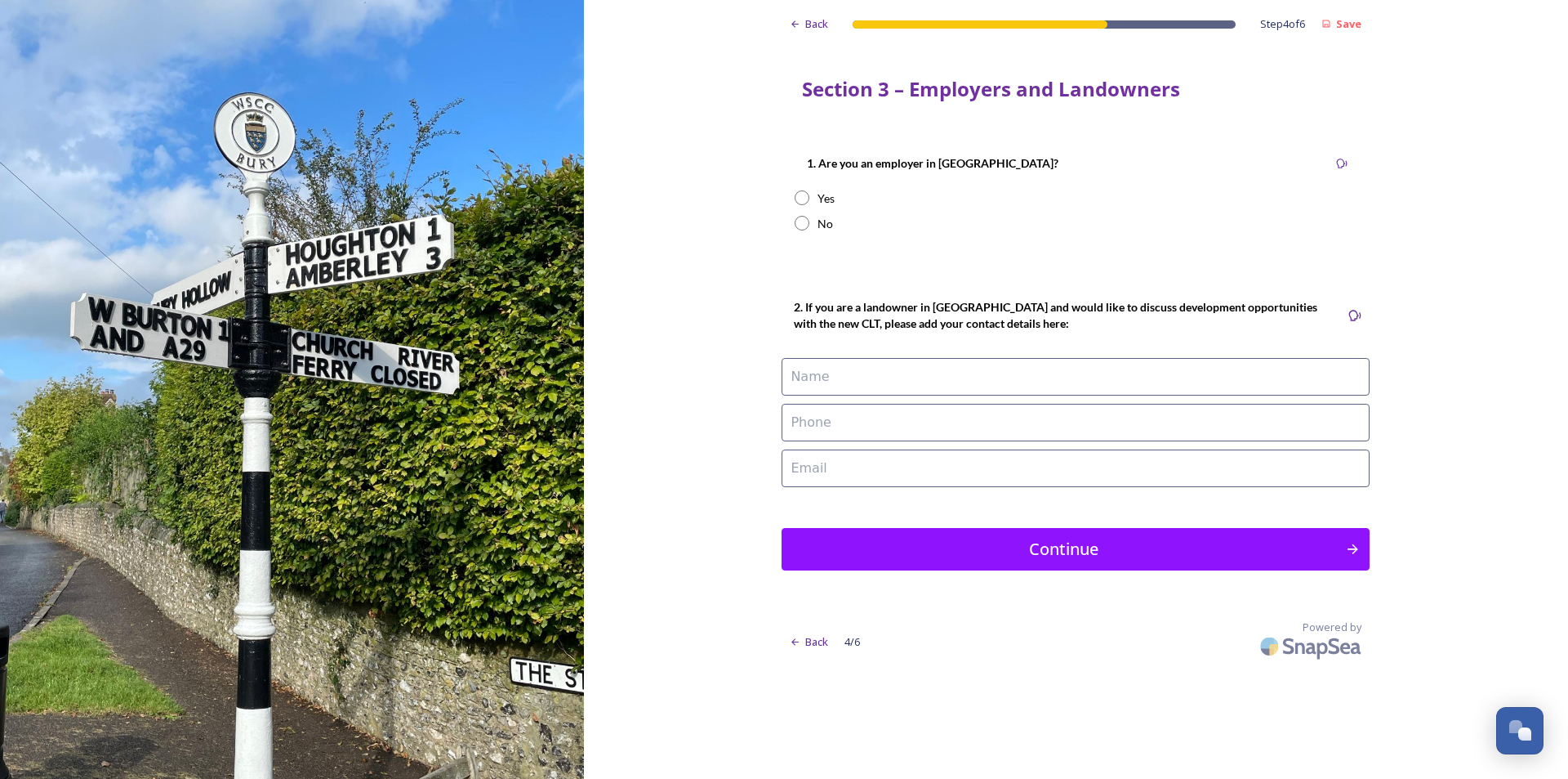
click at [804, 195] on input "radio" at bounding box center [802, 198] width 15 height 15
radio input "true"
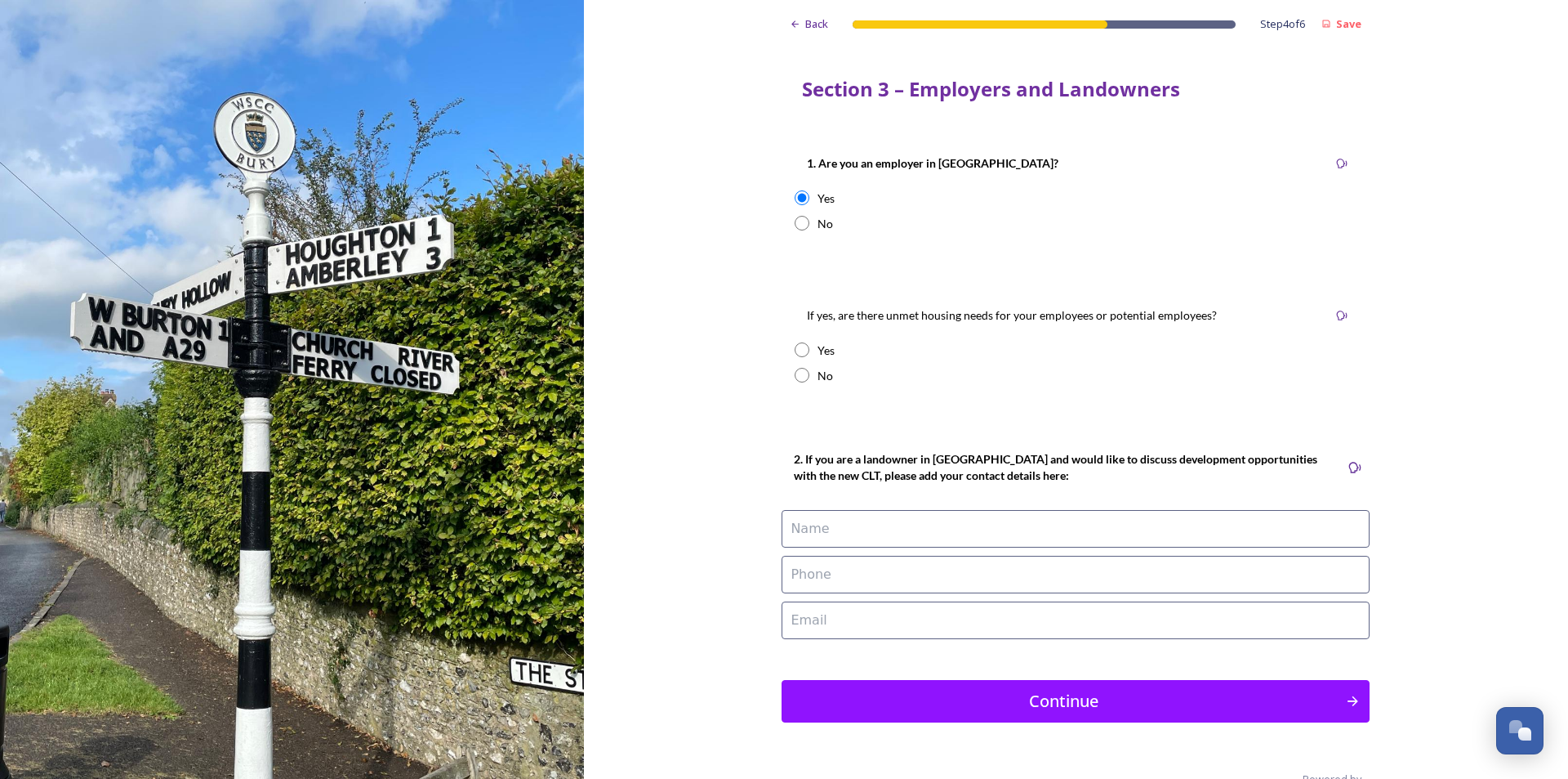
click at [798, 351] on input "radio" at bounding box center [802, 350] width 15 height 15
radio input "true"
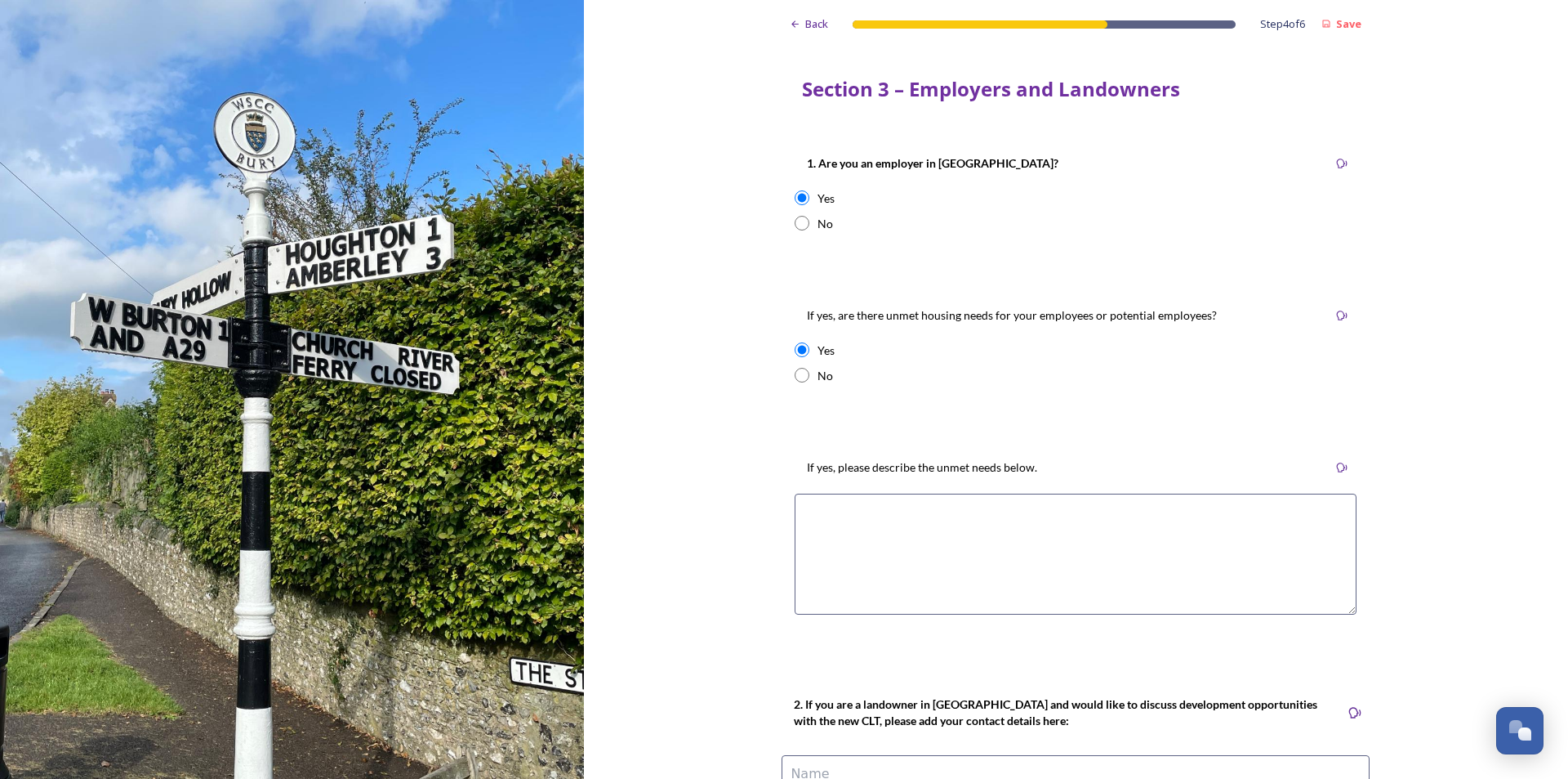
click at [813, 516] on textarea at bounding box center [1075, 554] width 562 height 121
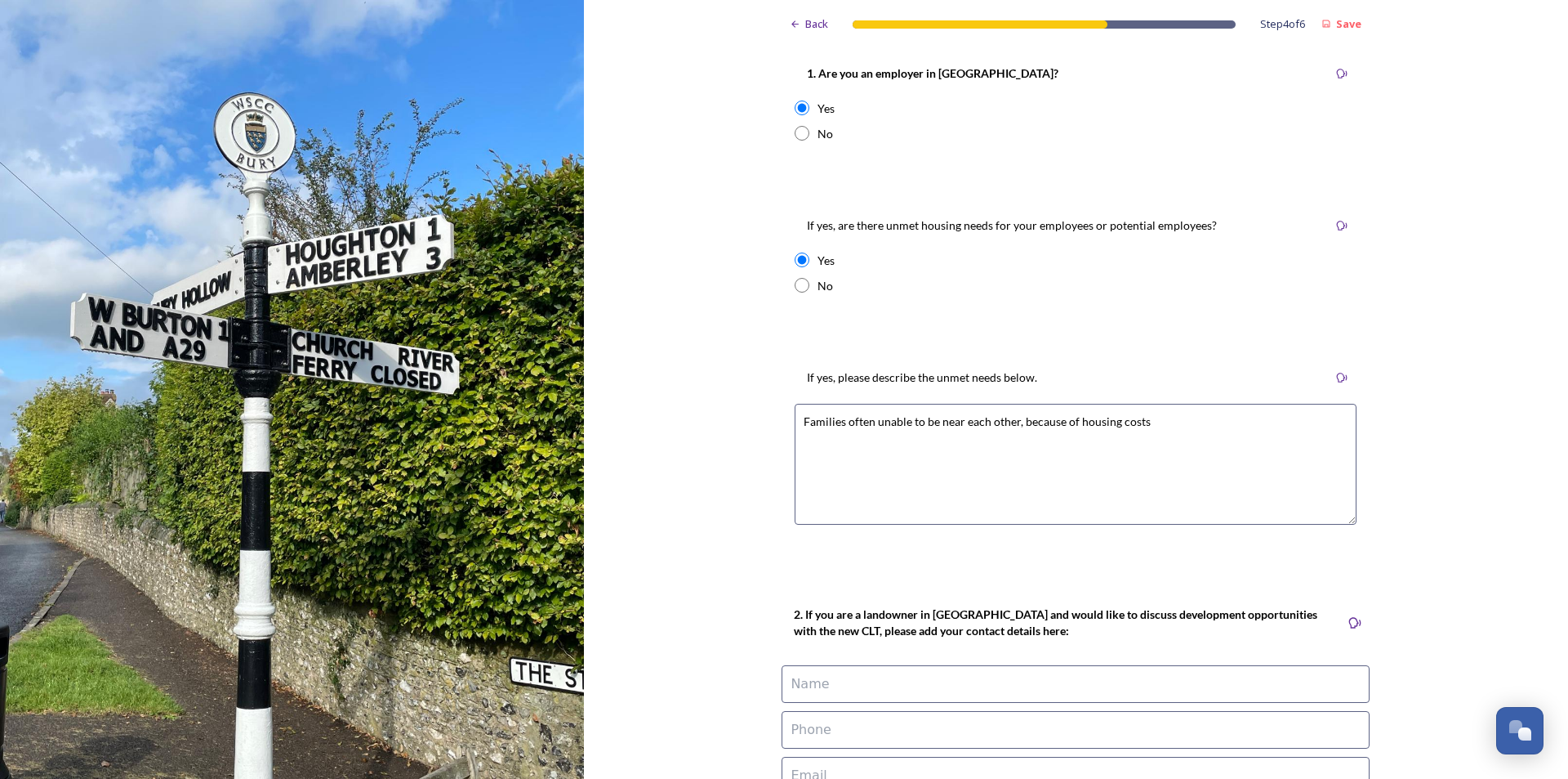
scroll to position [245, 0]
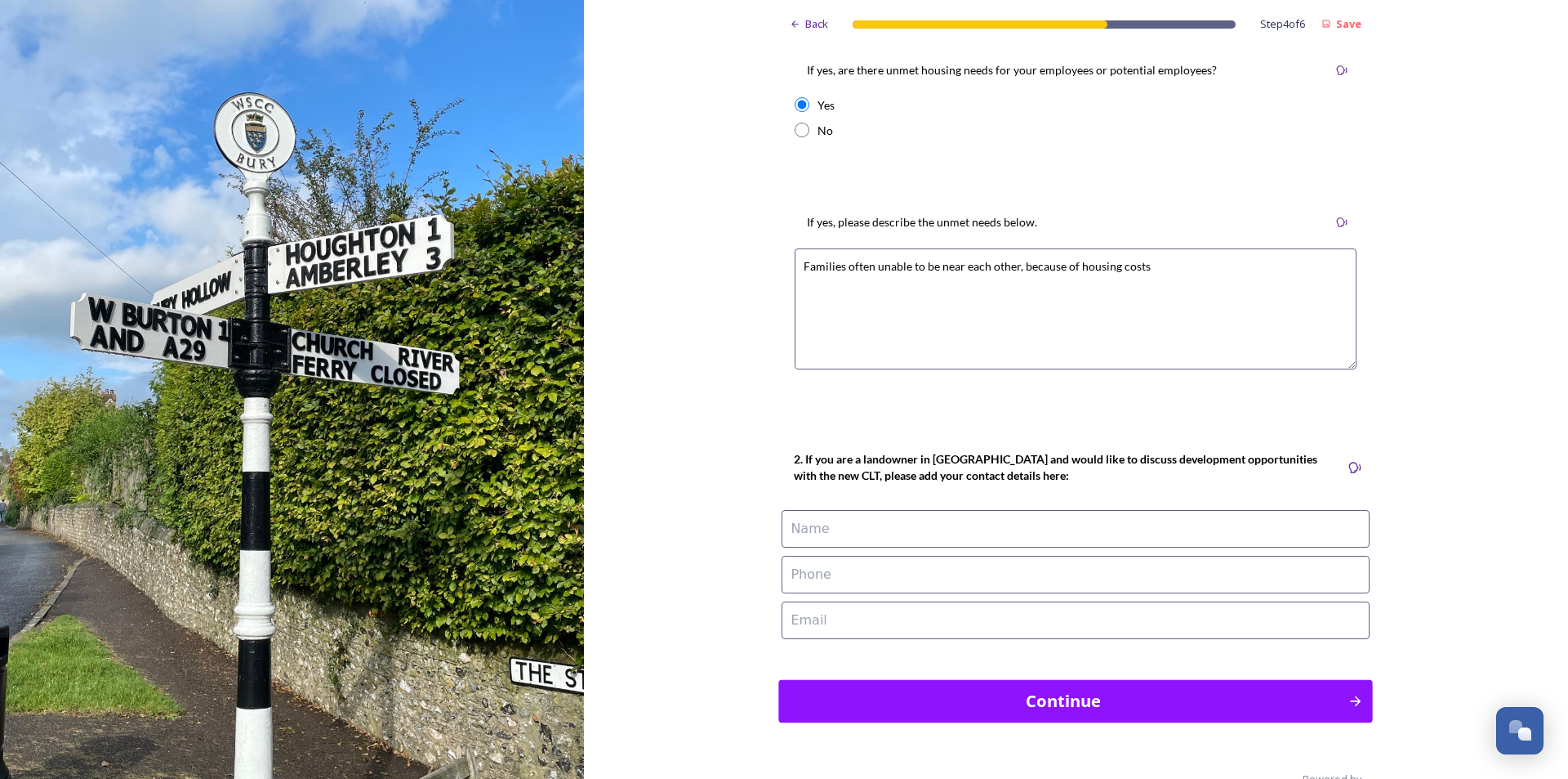
type textarea "Families often unable to be near each other, because of housing costs"
click at [1117, 712] on div "Continue" at bounding box center [1063, 700] width 552 height 25
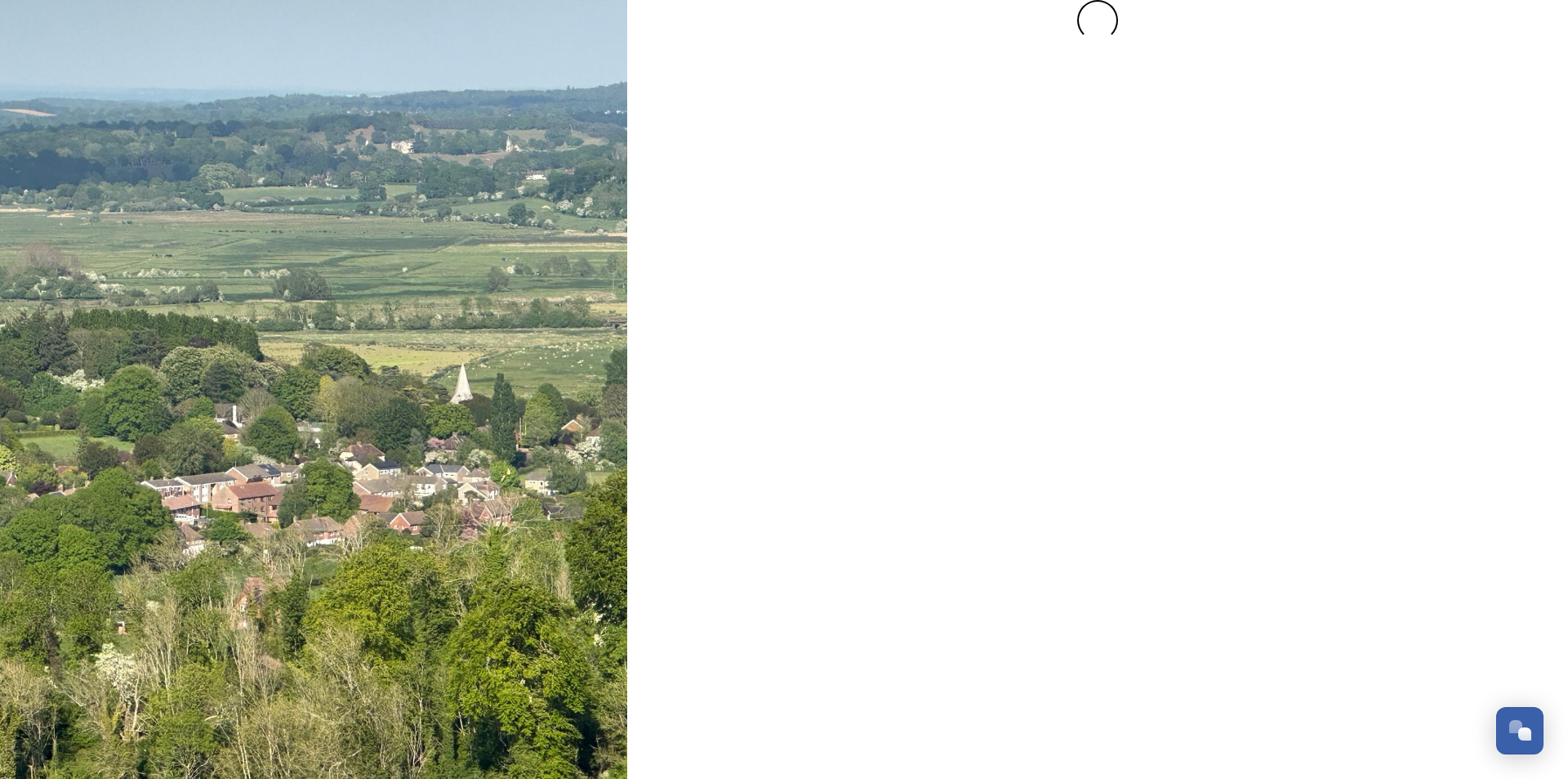
scroll to position [0, 0]
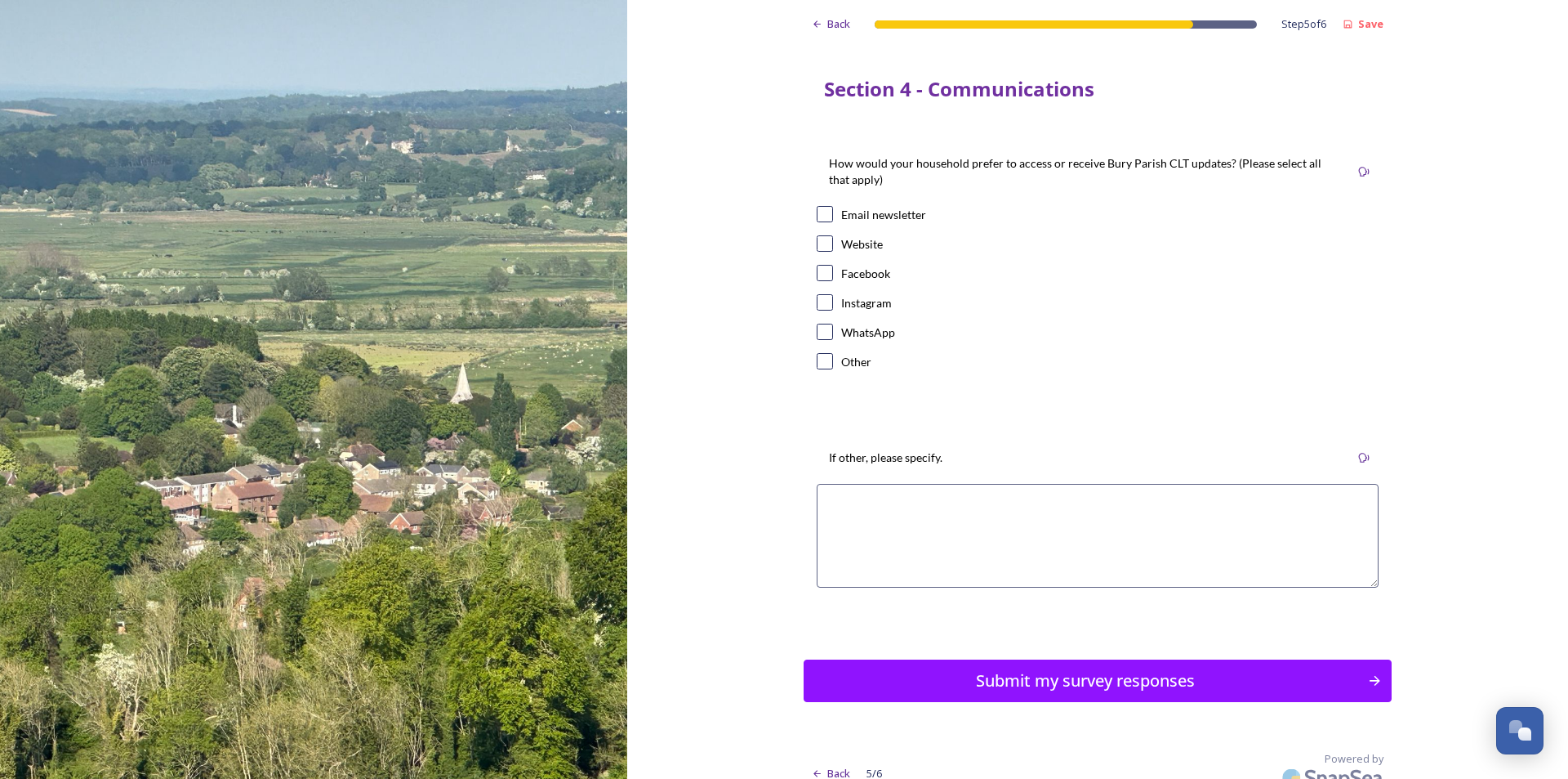
click at [819, 242] on input "checkbox" at bounding box center [825, 243] width 17 height 17
checkbox input "true"
click at [1032, 682] on div "Submit my survey responses" at bounding box center [1086, 680] width 552 height 25
